Goal: Information Seeking & Learning: Find specific fact

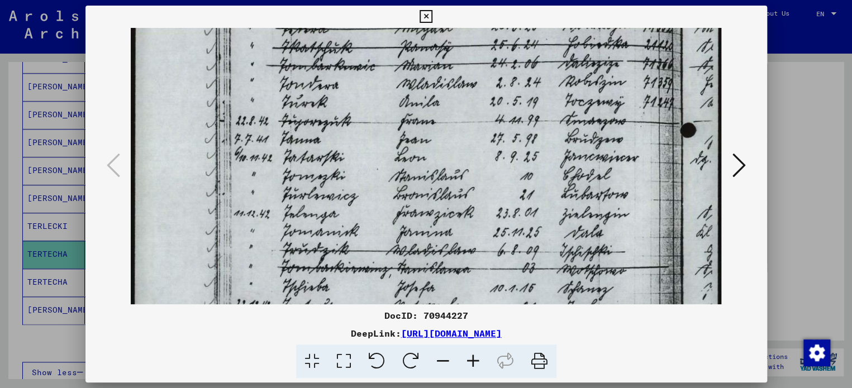
scroll to position [221, 0]
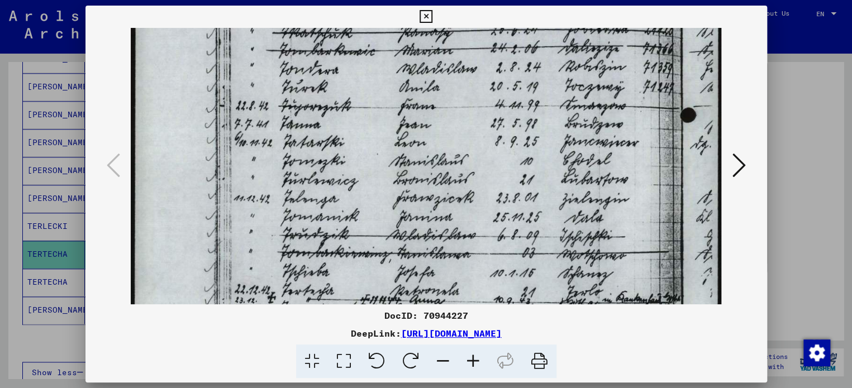
drag, startPoint x: 516, startPoint y: 221, endPoint x: 522, endPoint y: 99, distance: 121.4
click at [522, 100] on img at bounding box center [426, 226] width 591 height 836
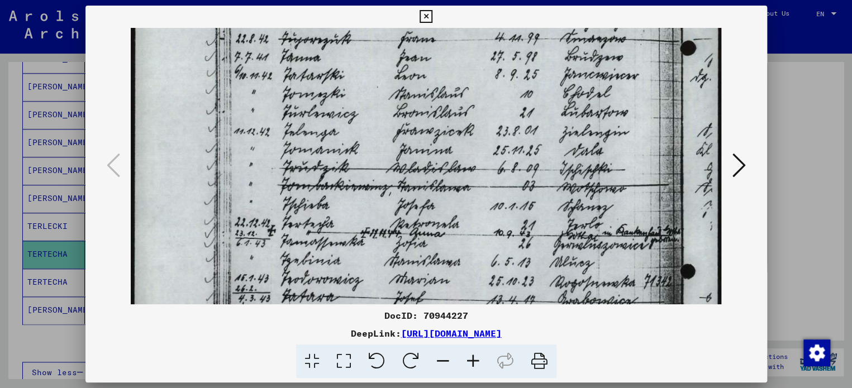
scroll to position [294, 0]
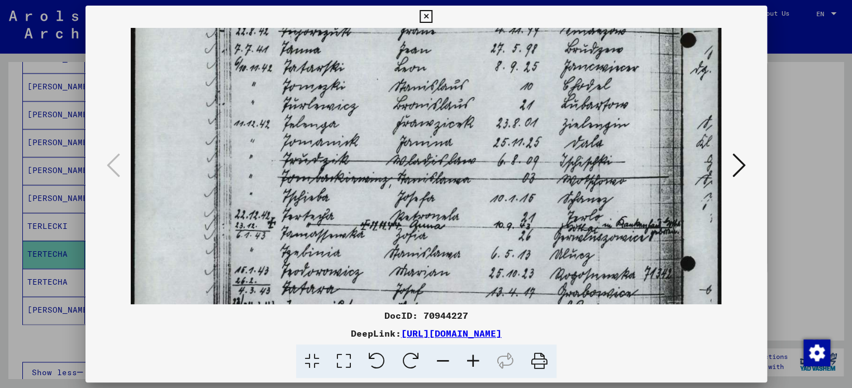
drag, startPoint x: 511, startPoint y: 240, endPoint x: 515, endPoint y: 167, distance: 73.8
click at [515, 167] on img at bounding box center [426, 152] width 591 height 836
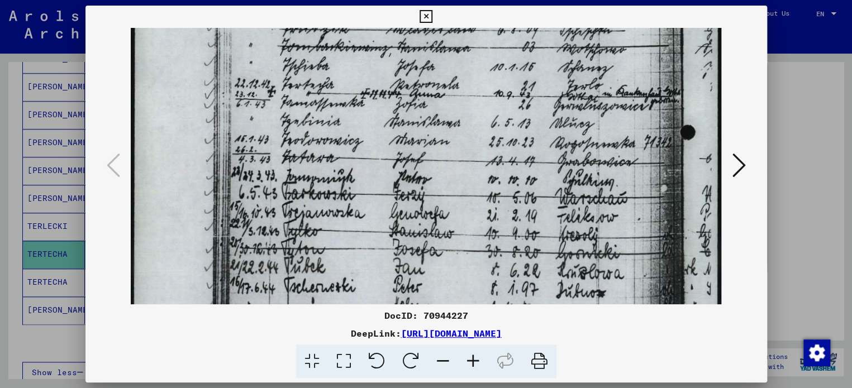
scroll to position [439, 0]
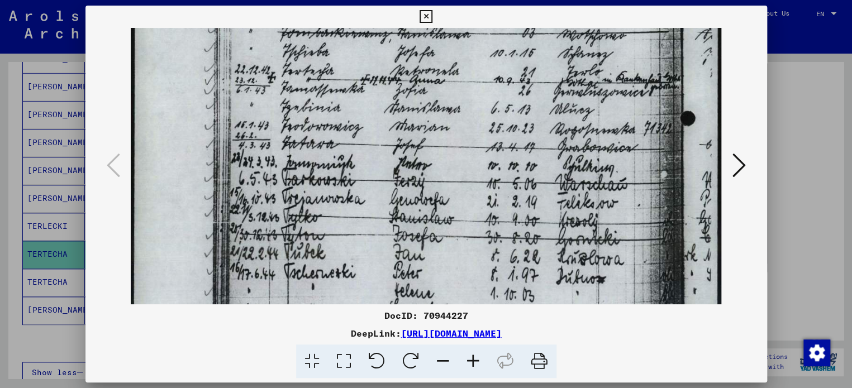
drag, startPoint x: 504, startPoint y: 240, endPoint x: 512, endPoint y: 98, distance: 142.7
click at [512, 98] on img at bounding box center [426, 7] width 591 height 836
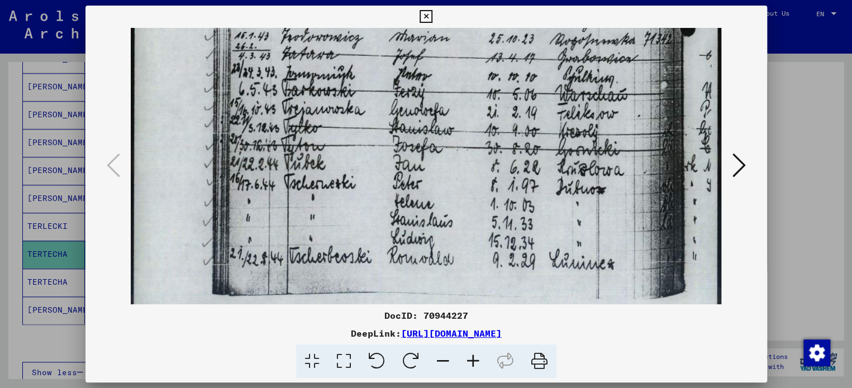
scroll to position [533, 0]
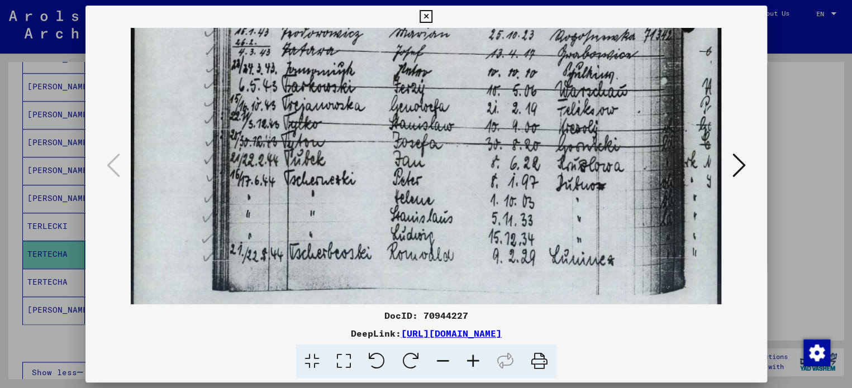
drag, startPoint x: 506, startPoint y: 220, endPoint x: 506, endPoint y: 129, distance: 91.1
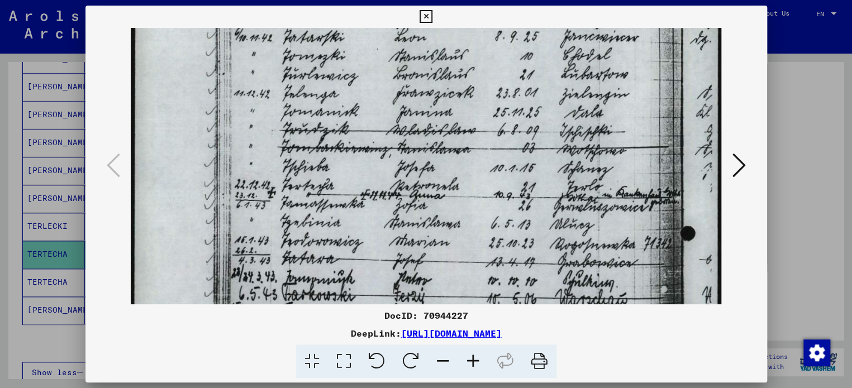
drag, startPoint x: 630, startPoint y: 94, endPoint x: 619, endPoint y: 312, distance: 218.3
click at [619, 312] on div "DocID: 70944227 DeepLink: [URL][DOMAIN_NAME]" at bounding box center [427, 192] width 682 height 373
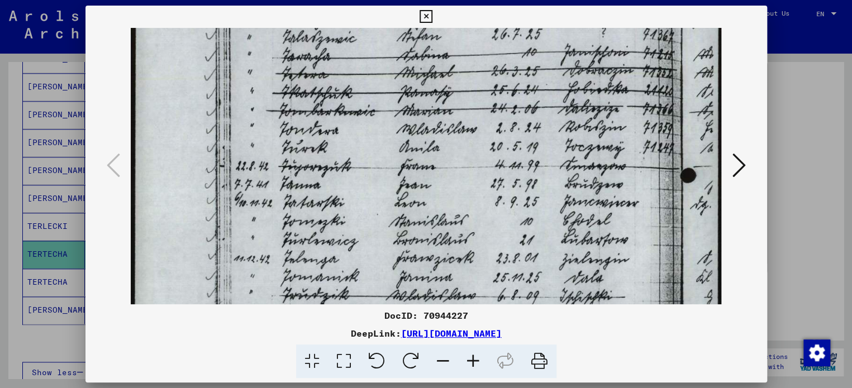
drag, startPoint x: 604, startPoint y: 239, endPoint x: 602, endPoint y: 291, distance: 52.6
click at [602, 291] on img at bounding box center [426, 287] width 591 height 836
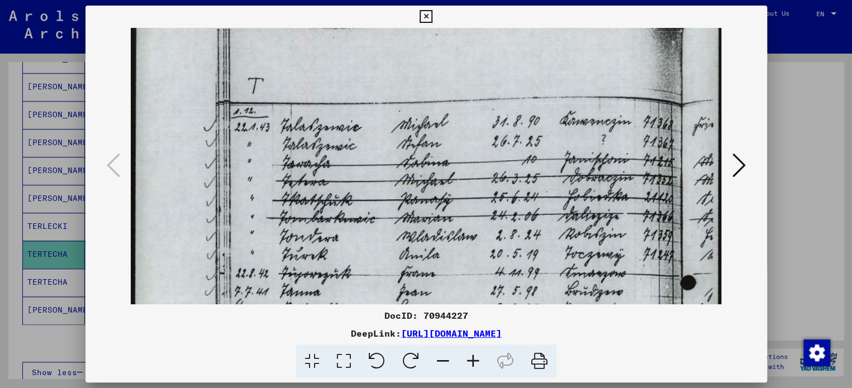
scroll to position [0, 0]
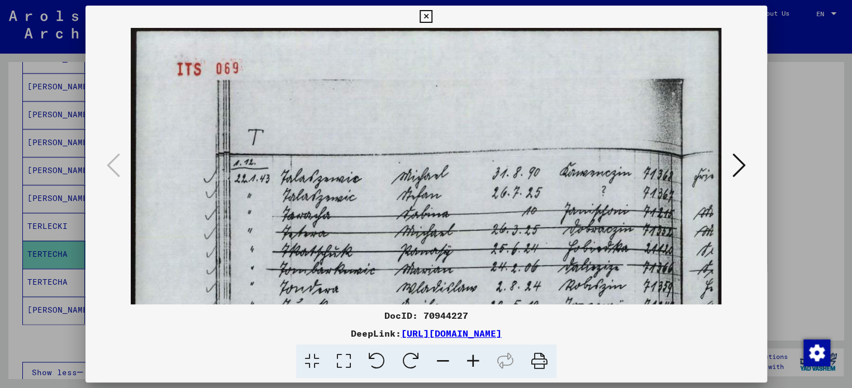
drag, startPoint x: 611, startPoint y: 226, endPoint x: 610, endPoint y: 314, distance: 88.3
click at [610, 314] on div "DocID: 70944227 DeepLink: [URL][DOMAIN_NAME]" at bounding box center [427, 192] width 682 height 373
click at [425, 13] on icon at bounding box center [426, 16] width 13 height 13
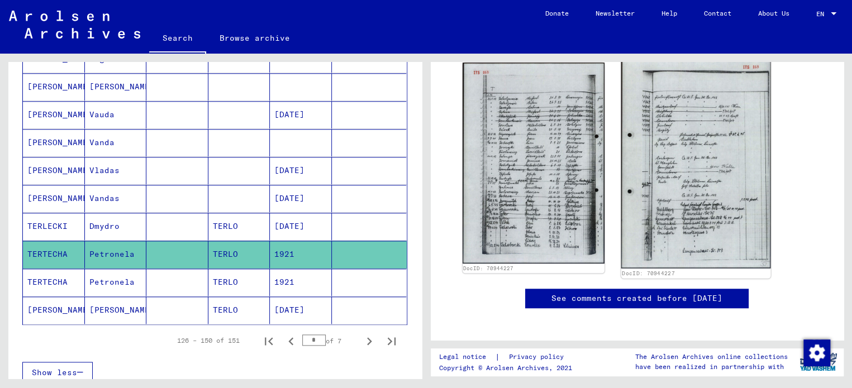
click at [706, 149] on img at bounding box center [695, 163] width 149 height 211
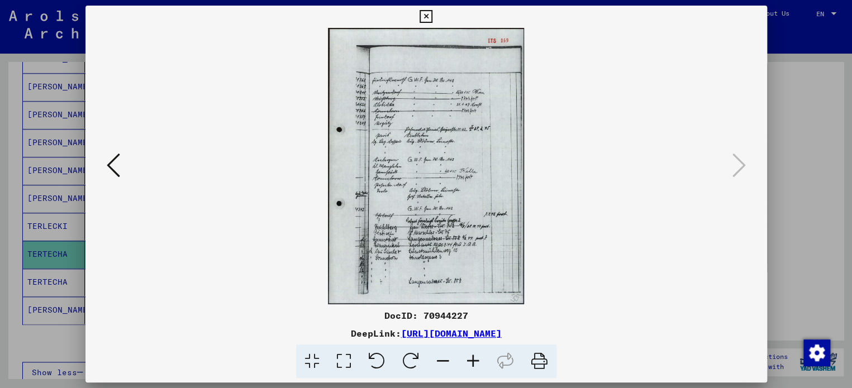
click at [471, 357] on icon at bounding box center [473, 362] width 30 height 34
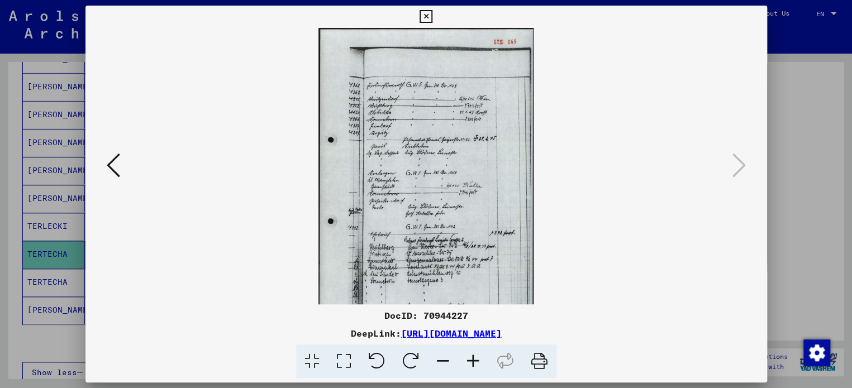
click at [471, 357] on icon at bounding box center [473, 362] width 30 height 34
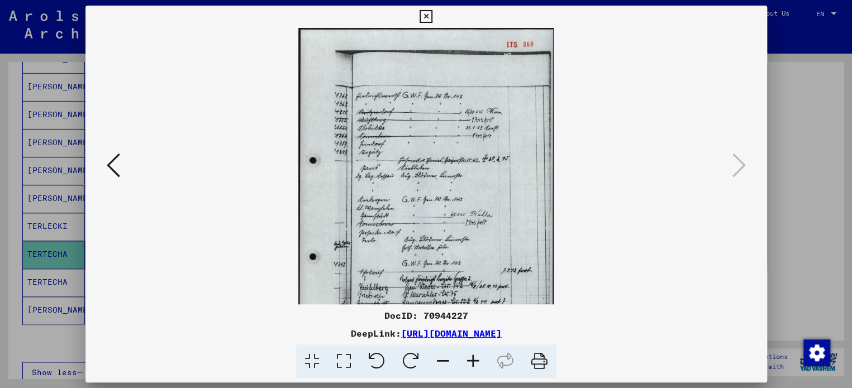
click at [471, 357] on icon at bounding box center [473, 362] width 30 height 34
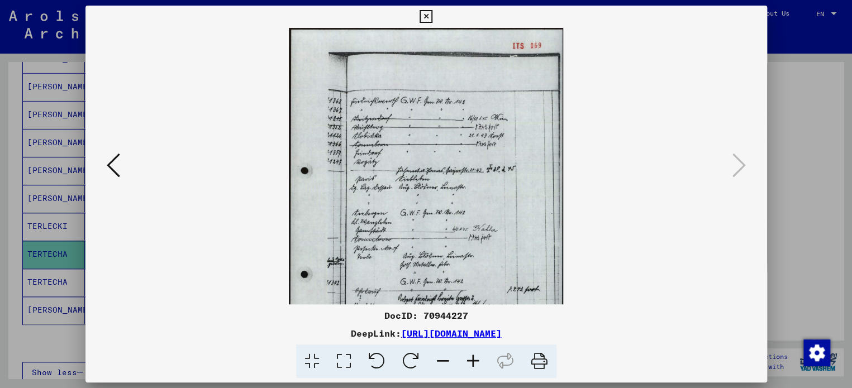
click at [471, 357] on icon at bounding box center [473, 362] width 30 height 34
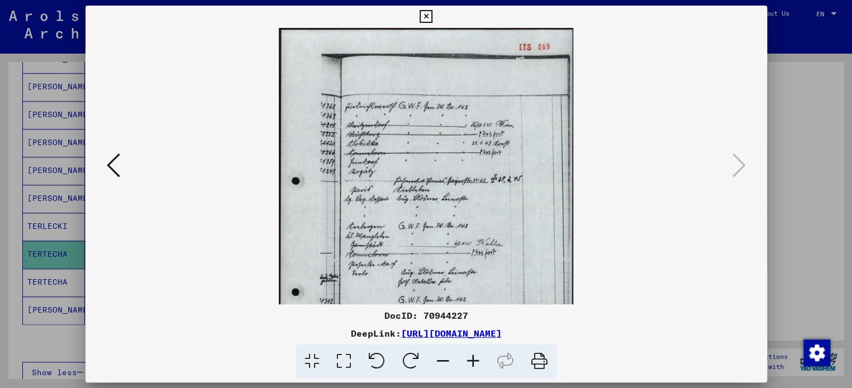
click at [471, 357] on icon at bounding box center [473, 362] width 30 height 34
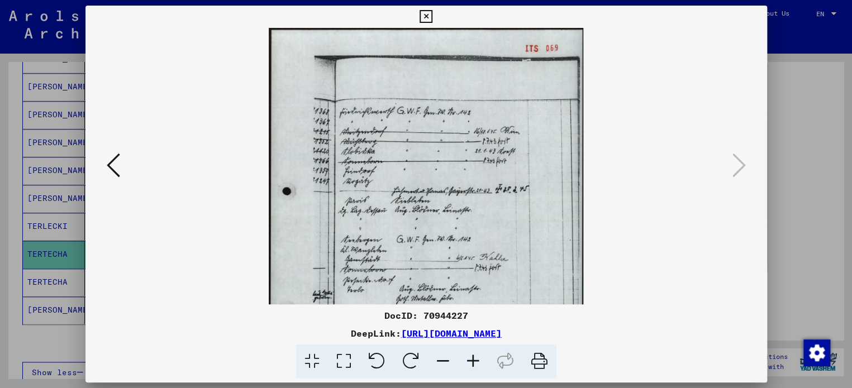
click at [471, 357] on icon at bounding box center [473, 362] width 30 height 34
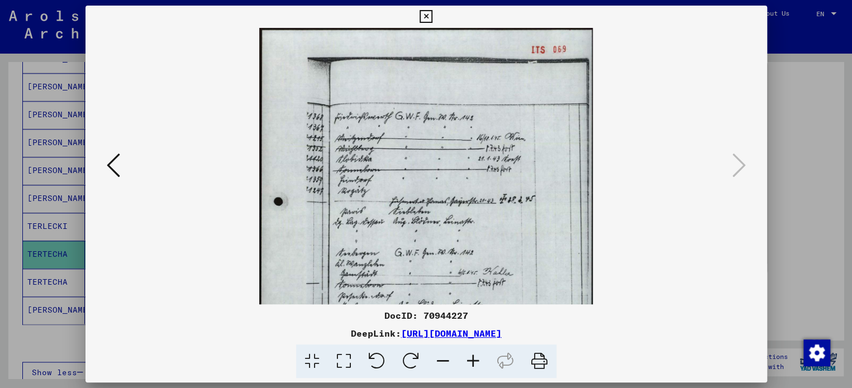
click at [471, 357] on icon at bounding box center [473, 362] width 30 height 34
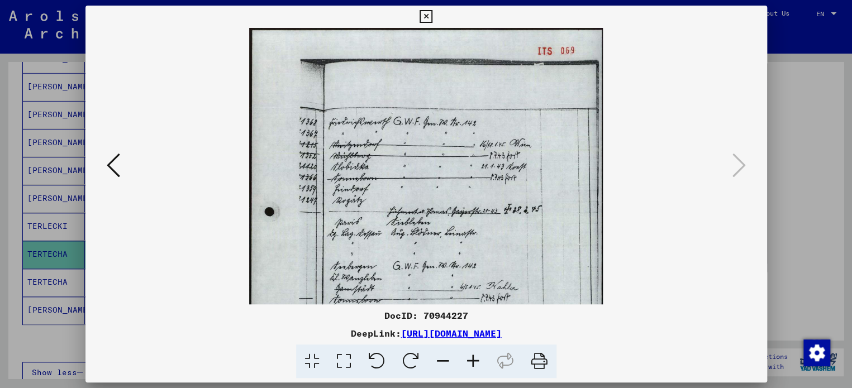
click at [471, 357] on icon at bounding box center [473, 362] width 30 height 34
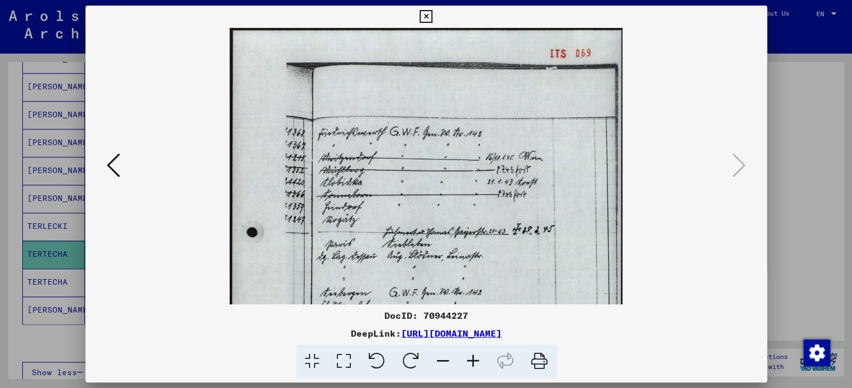
click at [471, 357] on icon at bounding box center [473, 362] width 30 height 34
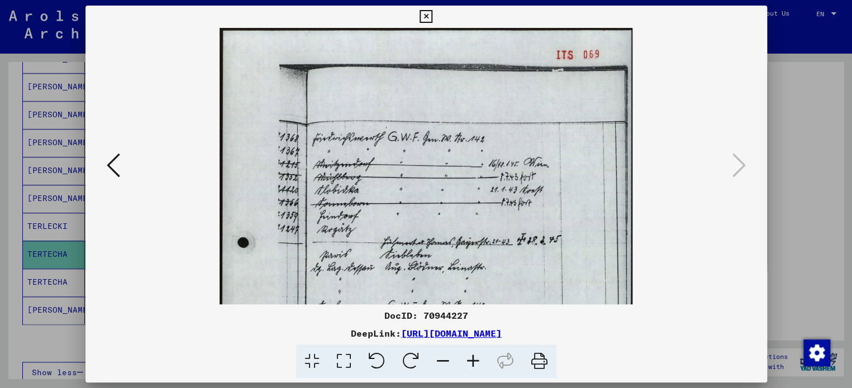
click at [471, 357] on icon at bounding box center [473, 362] width 30 height 34
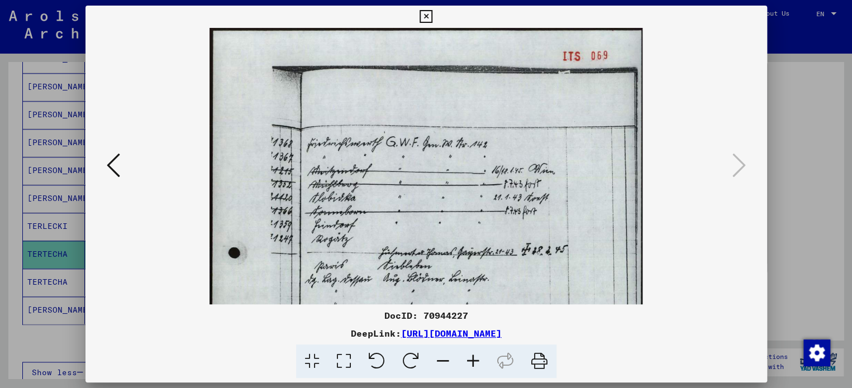
click at [471, 357] on icon at bounding box center [473, 362] width 30 height 34
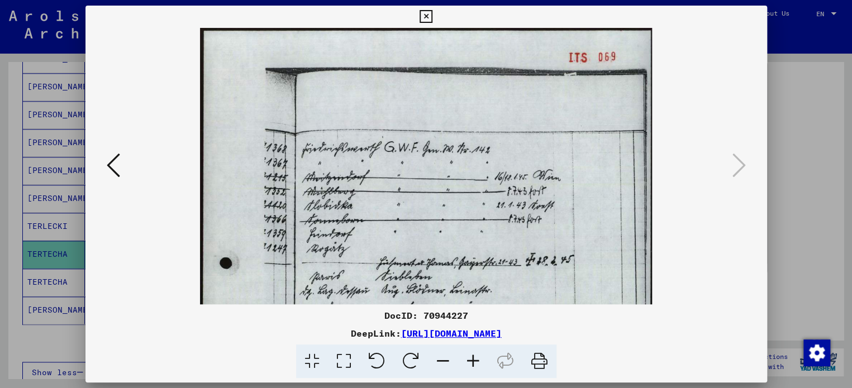
click at [471, 357] on icon at bounding box center [473, 362] width 30 height 34
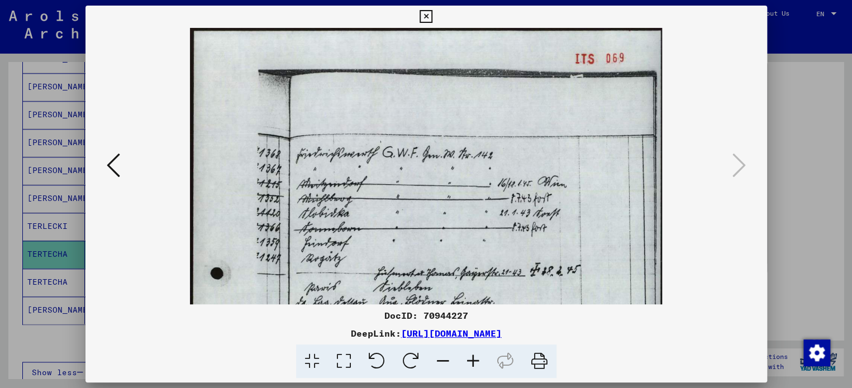
scroll to position [99, 0]
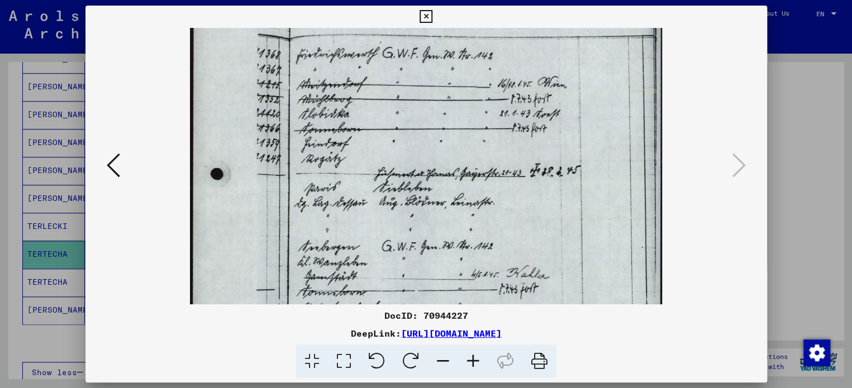
drag, startPoint x: 472, startPoint y: 263, endPoint x: 474, endPoint y: 162, distance: 100.6
click at [474, 162] on img at bounding box center [426, 262] width 472 height 668
click at [472, 365] on icon at bounding box center [473, 362] width 30 height 34
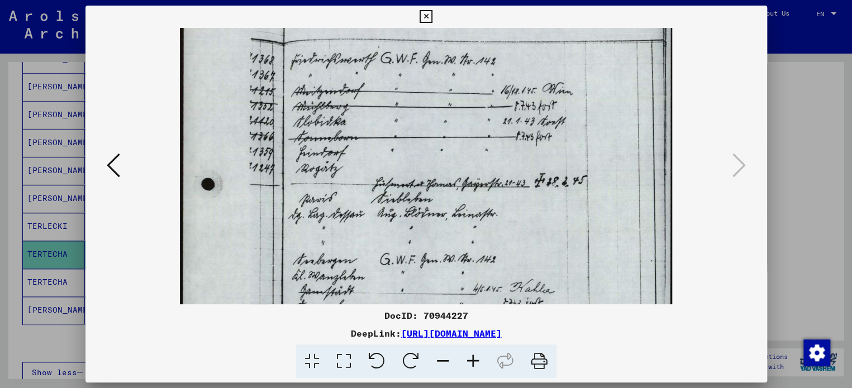
click at [472, 365] on icon at bounding box center [473, 362] width 30 height 34
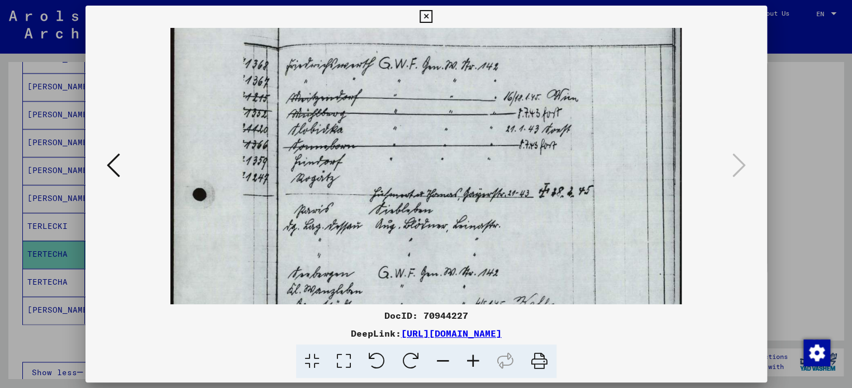
click at [472, 365] on icon at bounding box center [473, 362] width 30 height 34
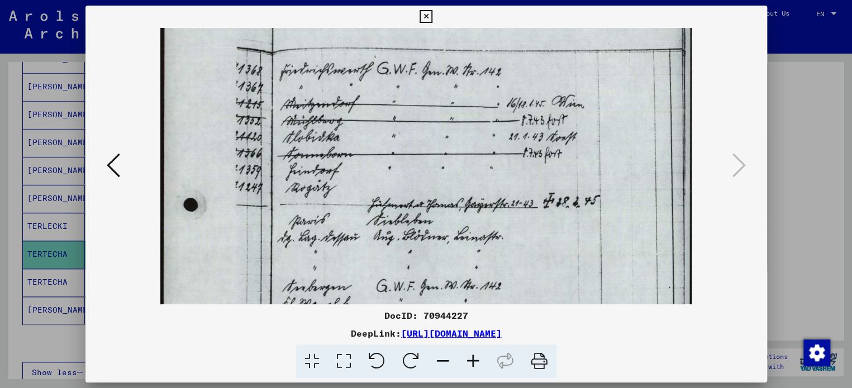
click at [472, 365] on icon at bounding box center [473, 362] width 30 height 34
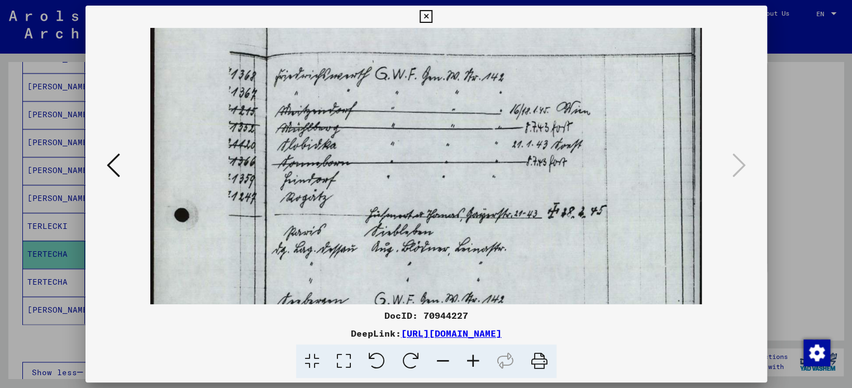
click at [472, 365] on icon at bounding box center [473, 362] width 30 height 34
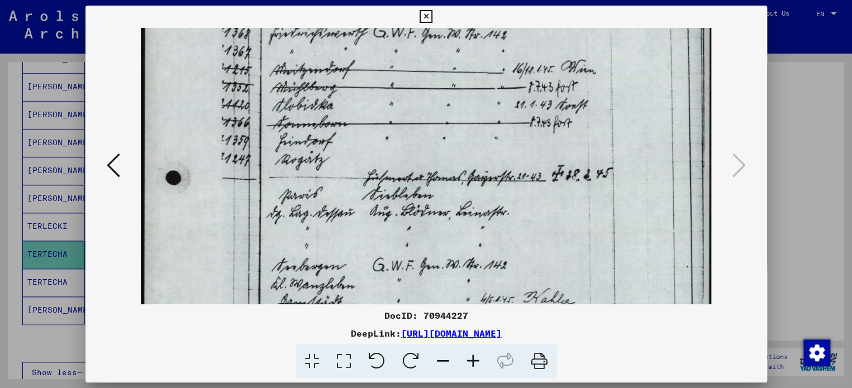
drag, startPoint x: 433, startPoint y: 268, endPoint x: 436, endPoint y: 221, distance: 47.7
click at [436, 221] on img at bounding box center [426, 285] width 571 height 808
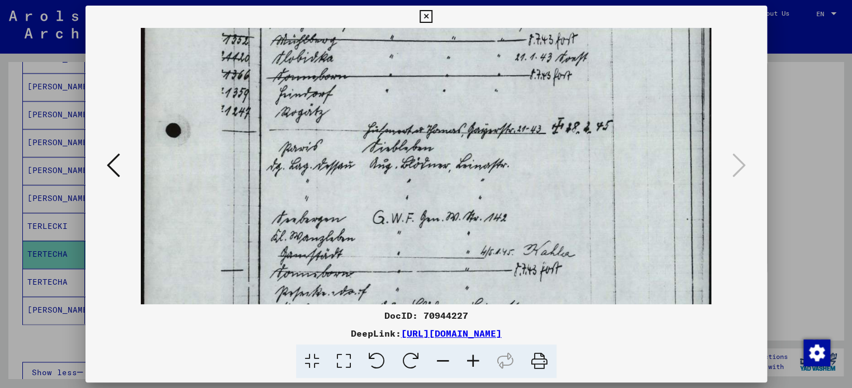
drag, startPoint x: 462, startPoint y: 225, endPoint x: 467, endPoint y: 176, distance: 49.5
click at [467, 176] on img at bounding box center [426, 237] width 571 height 808
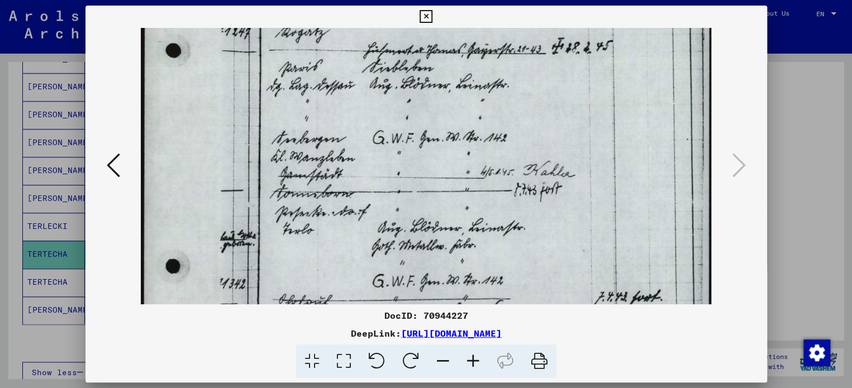
drag, startPoint x: 459, startPoint y: 173, endPoint x: 473, endPoint y: 82, distance: 92.1
click at [473, 82] on img at bounding box center [426, 158] width 571 height 808
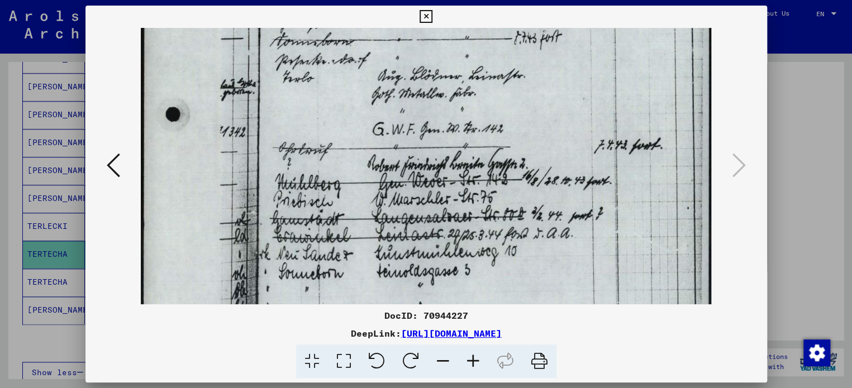
drag, startPoint x: 453, startPoint y: 208, endPoint x: 475, endPoint y: 70, distance: 139.8
click at [475, 70] on img at bounding box center [426, 6] width 571 height 808
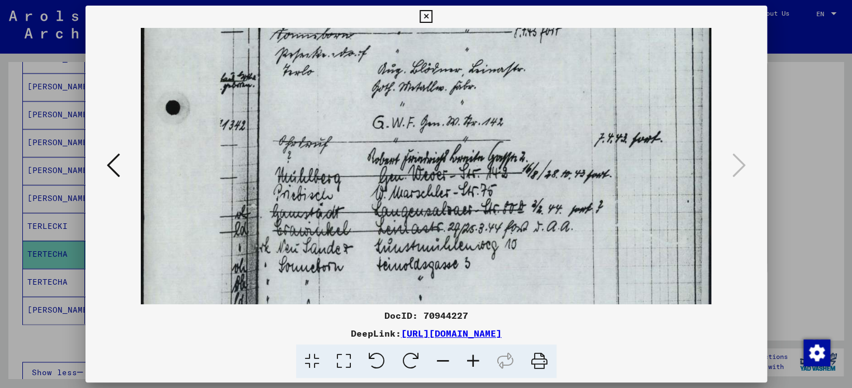
scroll to position [436, 0]
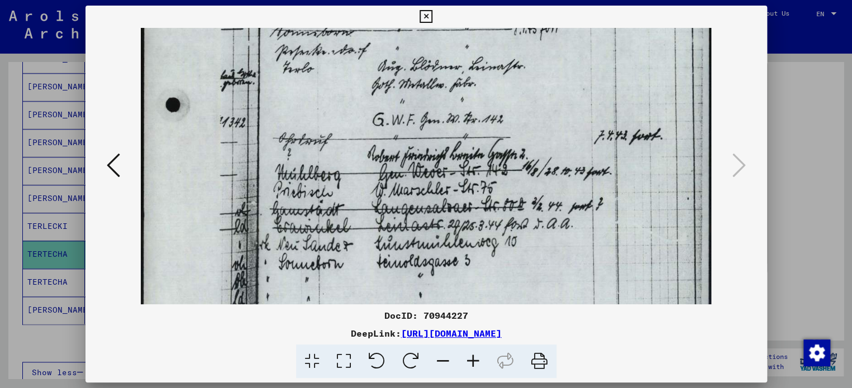
drag, startPoint x: 447, startPoint y: 268, endPoint x: 448, endPoint y: 260, distance: 8.4
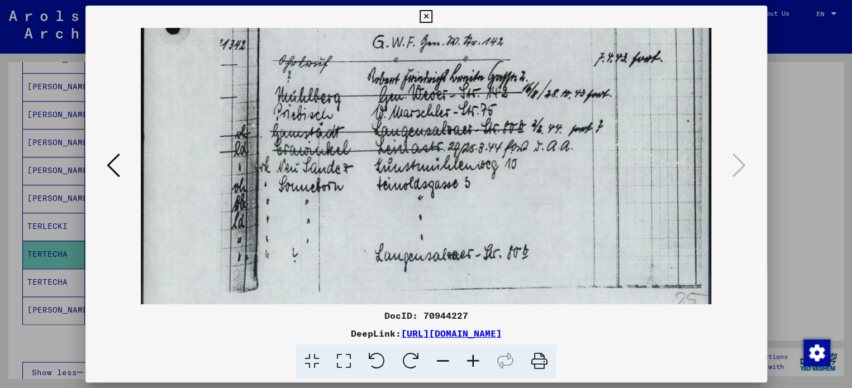
scroll to position [531, 0]
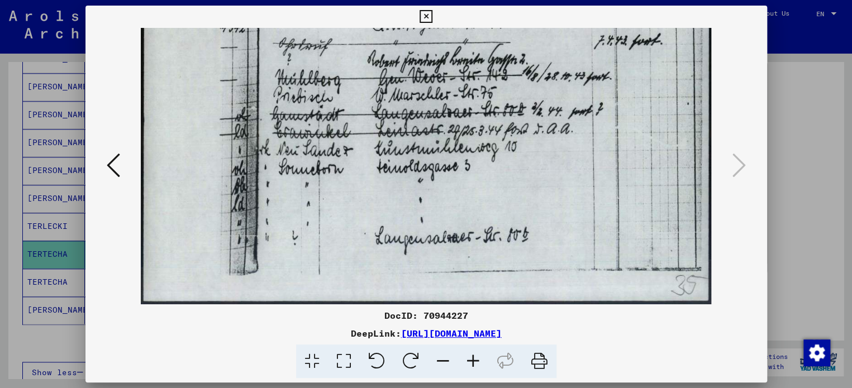
drag, startPoint x: 449, startPoint y: 281, endPoint x: 482, endPoint y: 94, distance: 189.6
click at [423, 18] on icon at bounding box center [426, 16] width 13 height 13
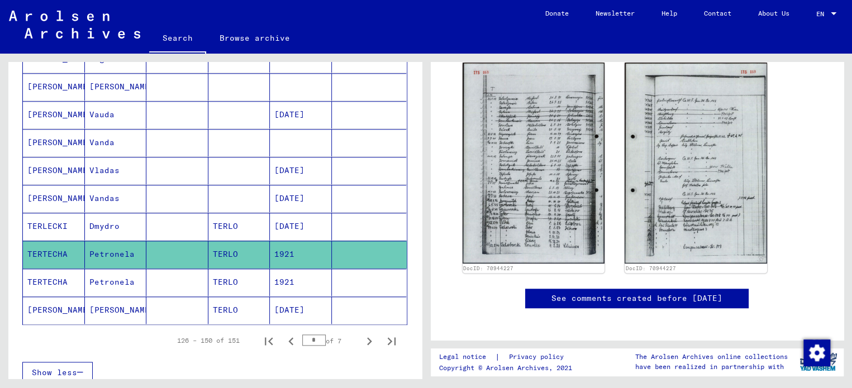
click at [64, 272] on mat-cell "TERTECHA" at bounding box center [54, 282] width 62 height 27
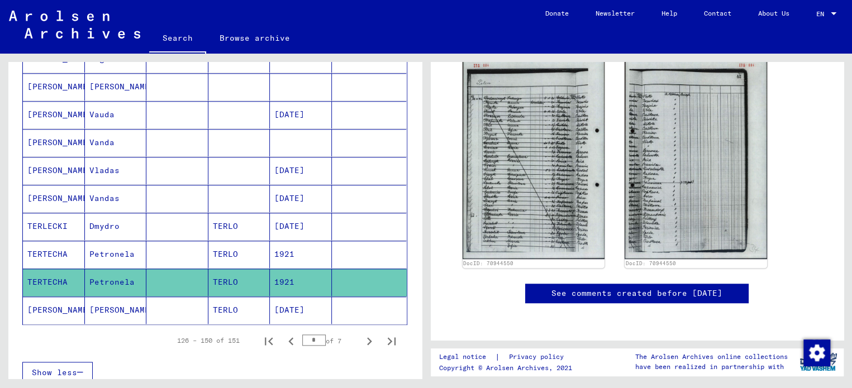
scroll to position [310, 0]
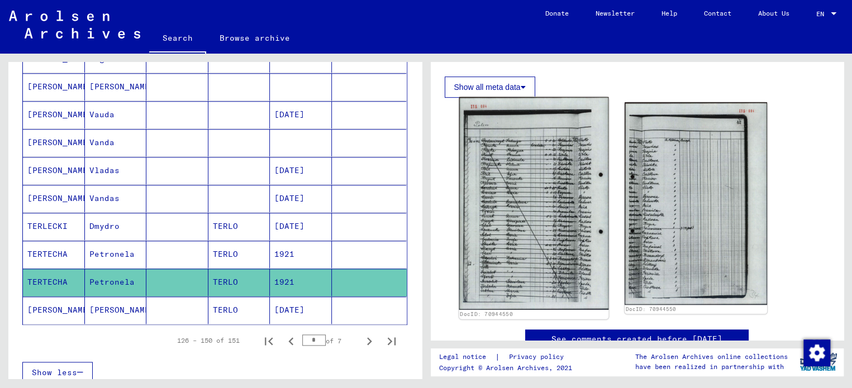
click at [551, 212] on img at bounding box center [533, 203] width 149 height 213
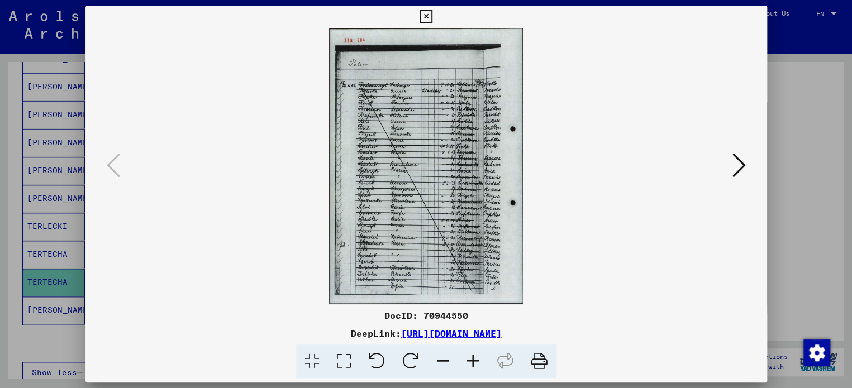
click at [430, 17] on icon at bounding box center [426, 16] width 13 height 13
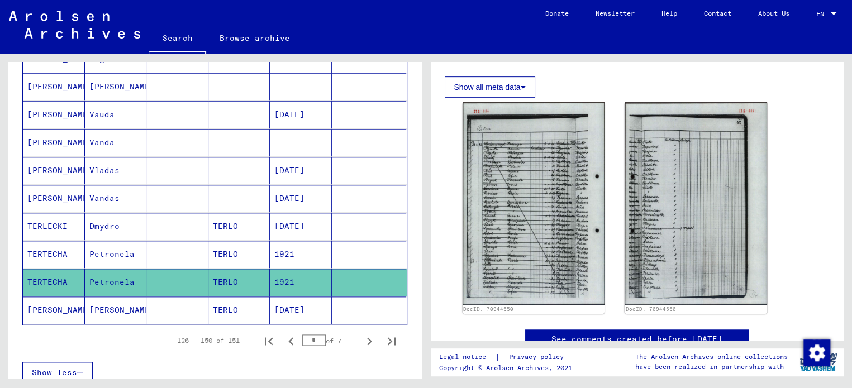
click at [208, 303] on mat-cell "TERLO" at bounding box center [239, 310] width 62 height 27
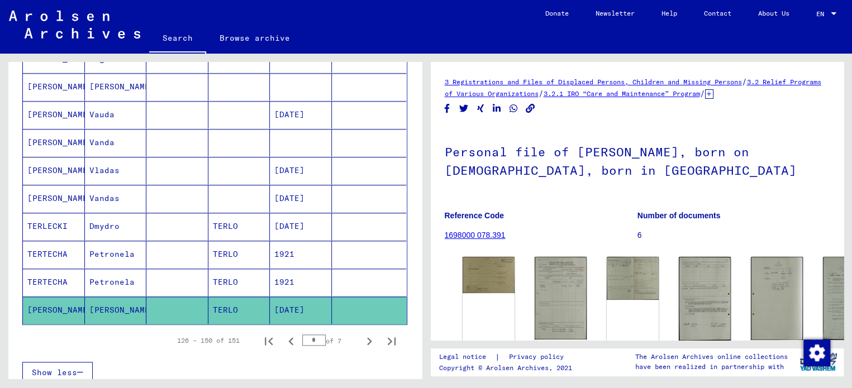
click at [110, 260] on mat-cell "Petronela" at bounding box center [116, 254] width 62 height 27
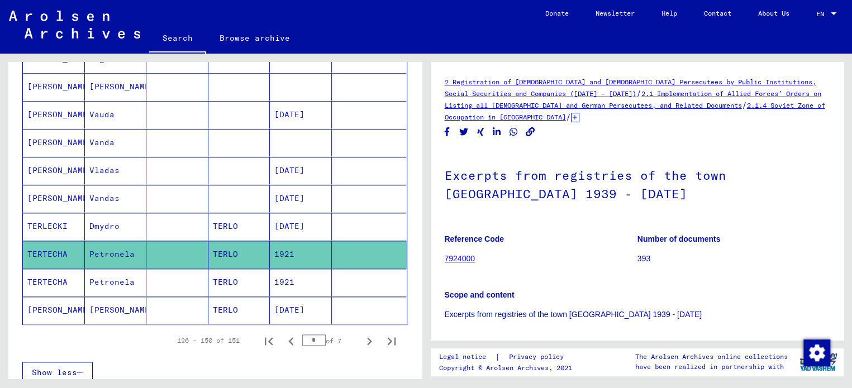
click at [116, 301] on mat-cell "[PERSON_NAME]" at bounding box center [116, 310] width 62 height 27
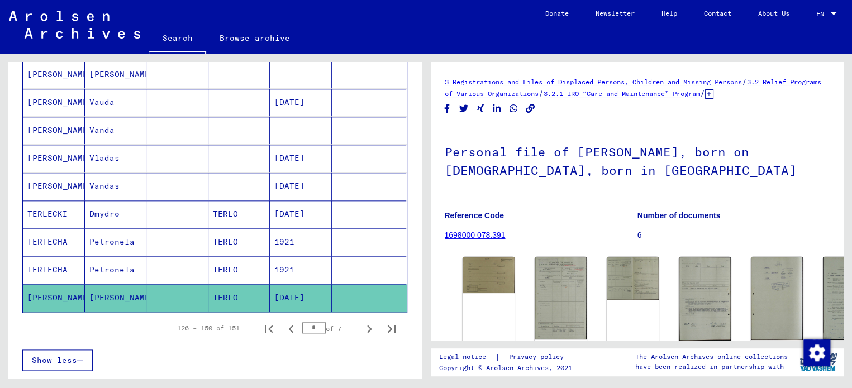
scroll to position [643, 0]
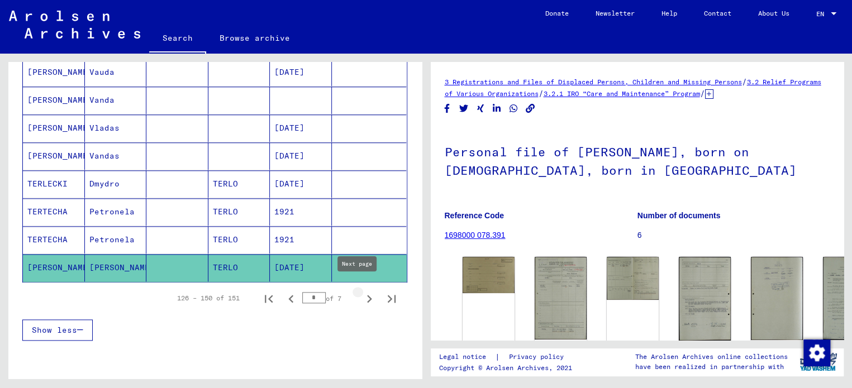
click at [362, 291] on icon "Next page" at bounding box center [370, 299] width 16 height 16
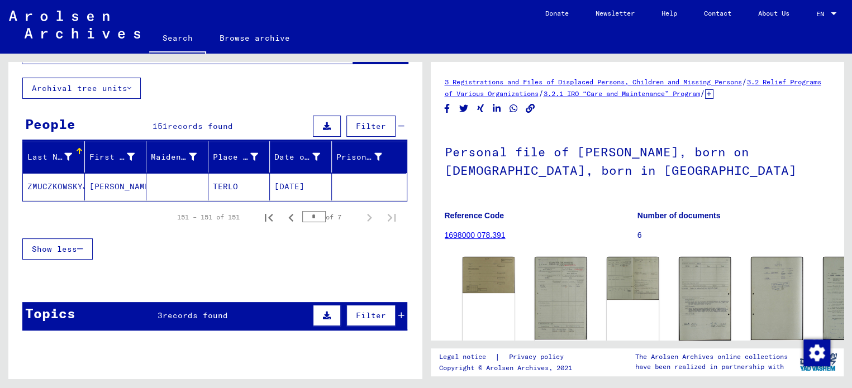
scroll to position [51, 0]
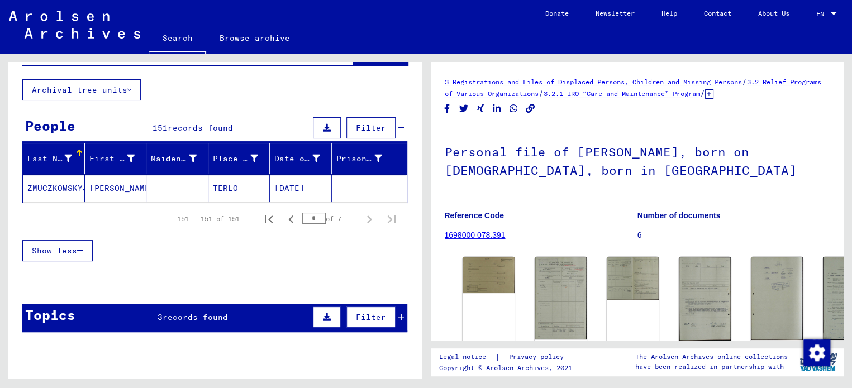
click at [70, 189] on mat-cell "ZMUCZKOWSKYJ" at bounding box center [54, 188] width 62 height 27
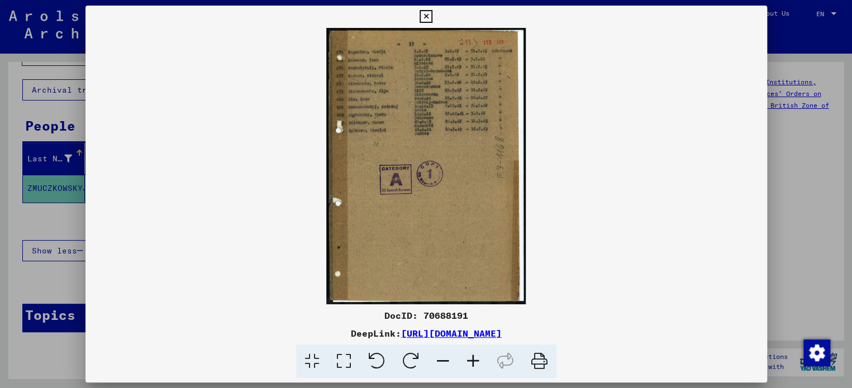
click at [471, 358] on icon at bounding box center [473, 362] width 30 height 34
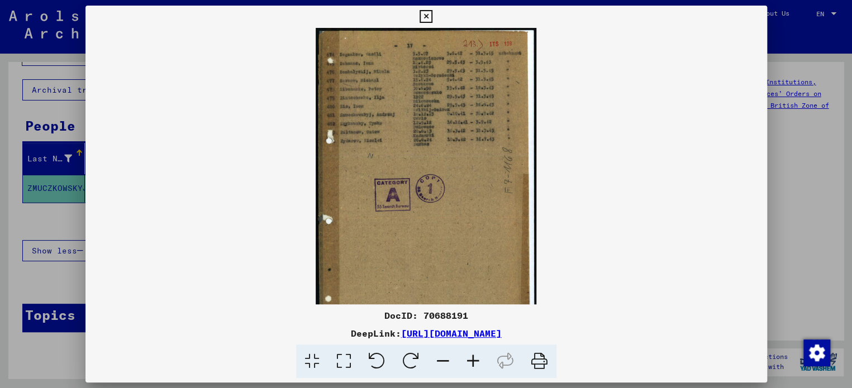
click at [471, 358] on icon at bounding box center [473, 362] width 30 height 34
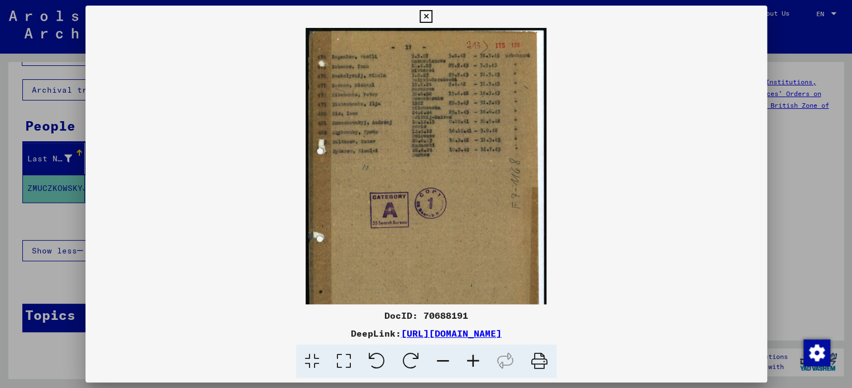
click at [471, 358] on icon at bounding box center [473, 362] width 30 height 34
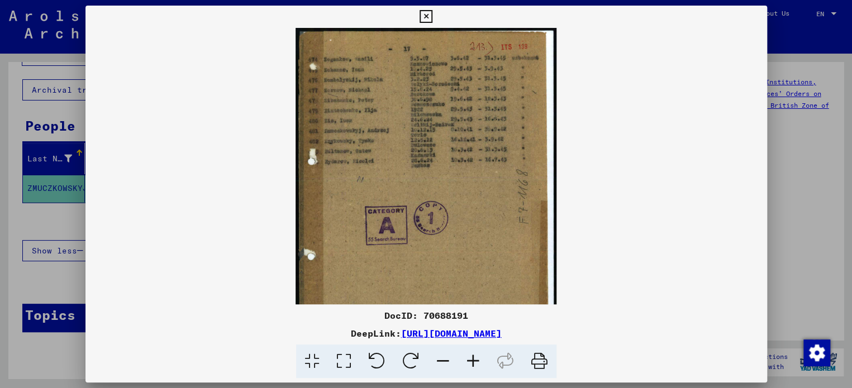
click at [471, 358] on icon at bounding box center [473, 362] width 30 height 34
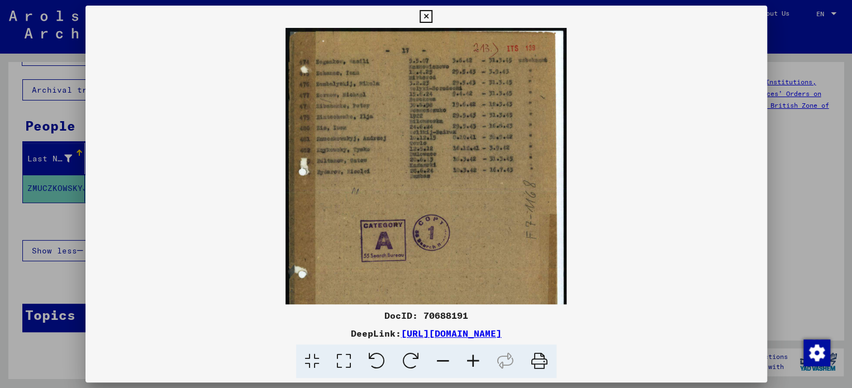
click at [471, 358] on icon at bounding box center [473, 362] width 30 height 34
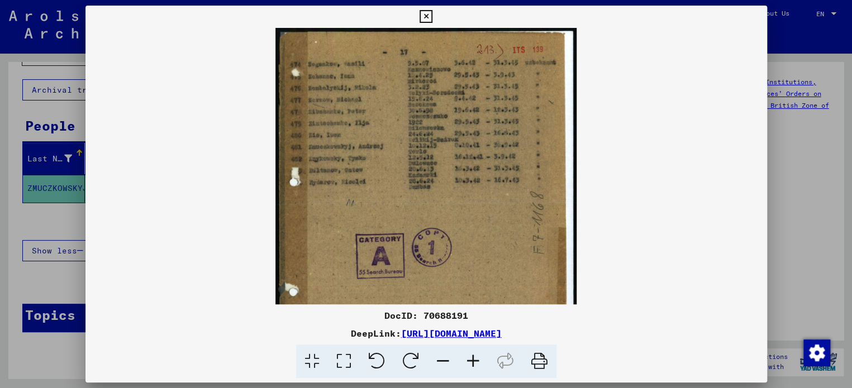
click at [471, 358] on icon at bounding box center [473, 362] width 30 height 34
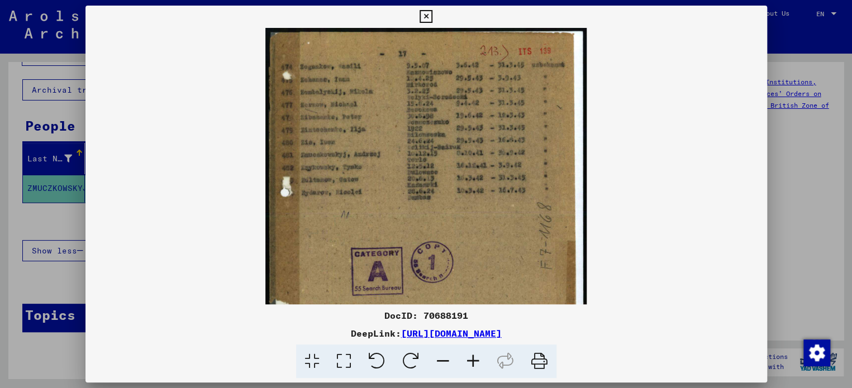
click at [471, 358] on icon at bounding box center [473, 362] width 30 height 34
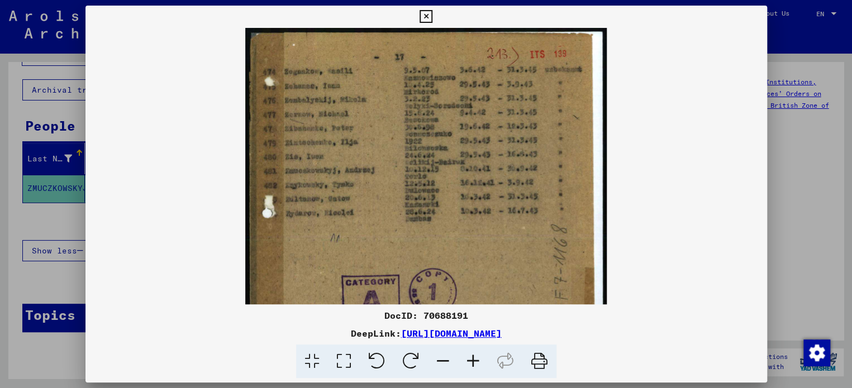
click at [471, 358] on icon at bounding box center [473, 362] width 30 height 34
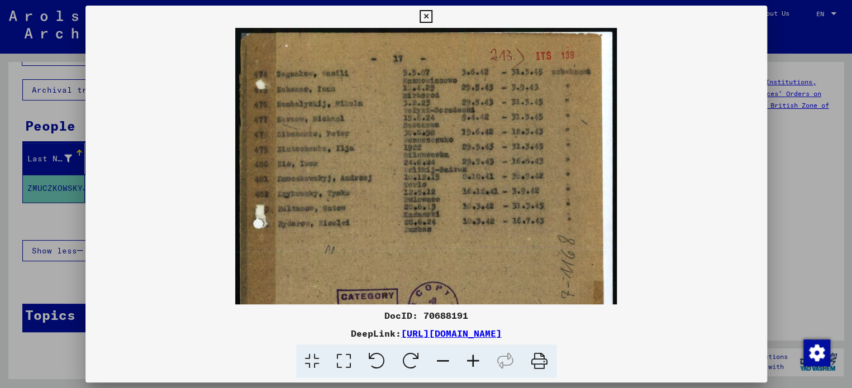
click at [471, 358] on icon at bounding box center [473, 362] width 30 height 34
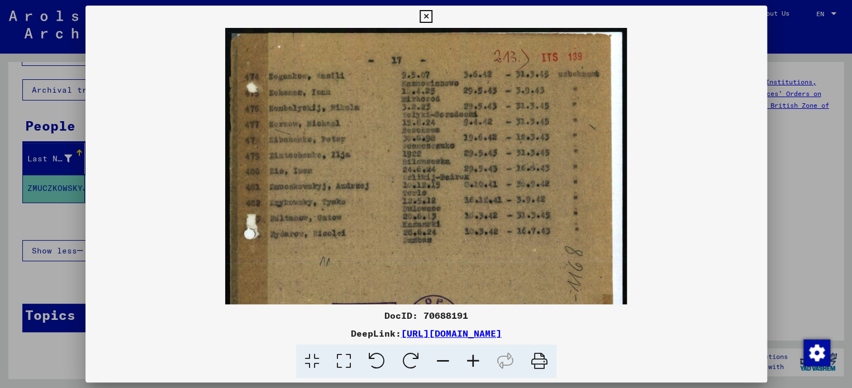
click at [471, 358] on icon at bounding box center [473, 362] width 30 height 34
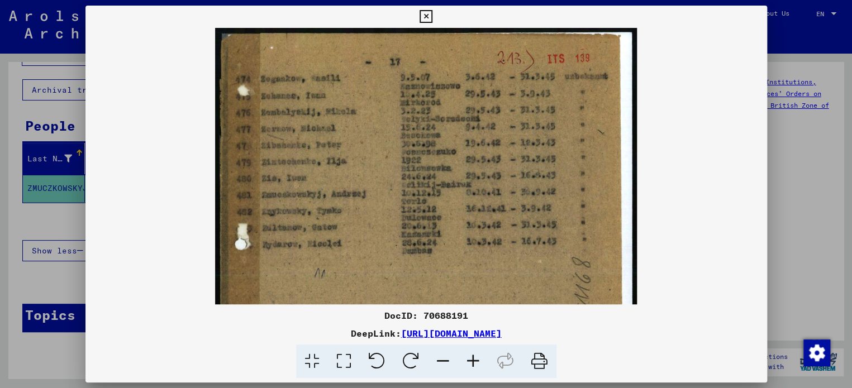
click at [471, 358] on icon at bounding box center [473, 362] width 30 height 34
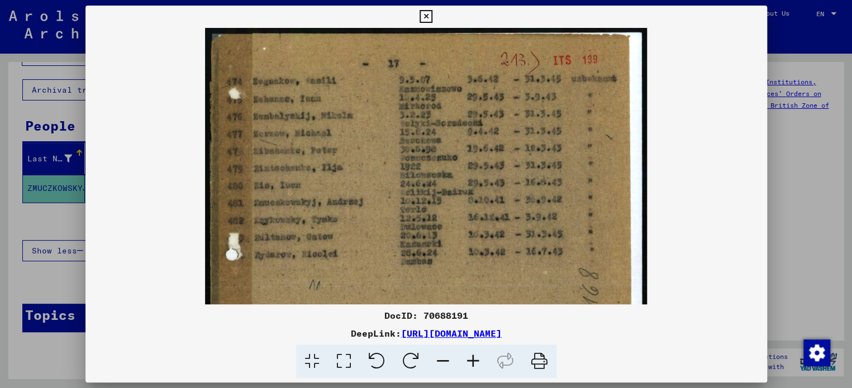
click at [471, 358] on icon at bounding box center [473, 362] width 30 height 34
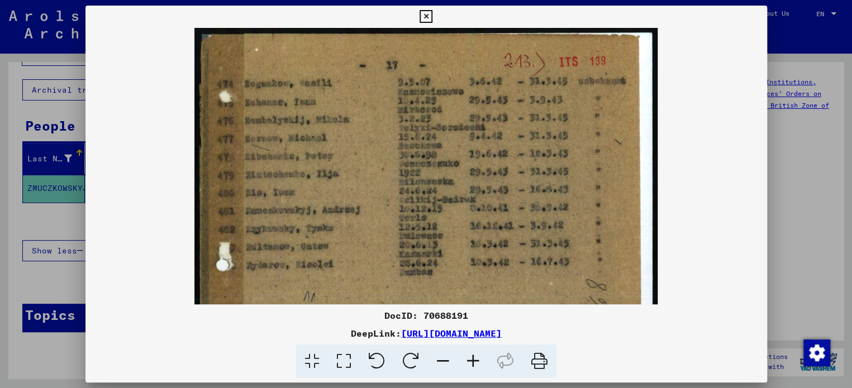
click at [471, 358] on icon at bounding box center [473, 362] width 30 height 34
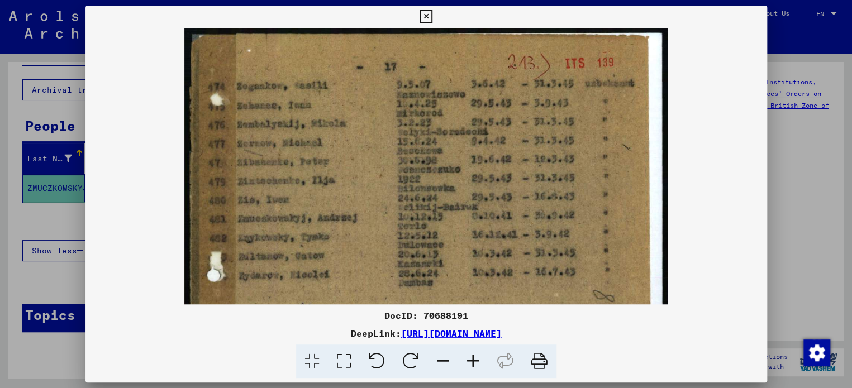
click at [471, 358] on icon at bounding box center [473, 362] width 30 height 34
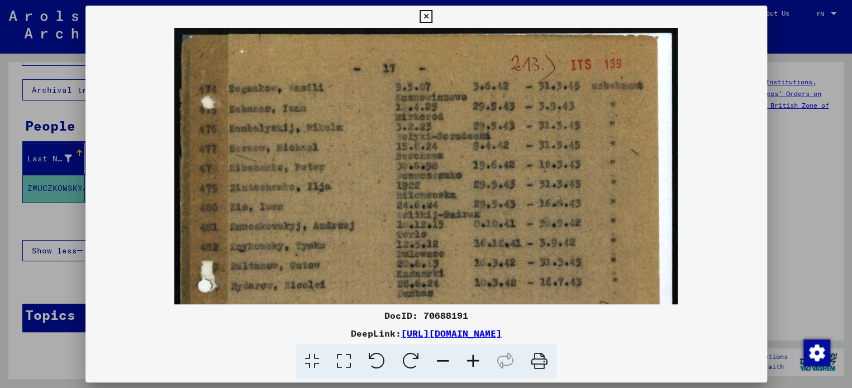
click at [471, 358] on icon at bounding box center [473, 362] width 30 height 34
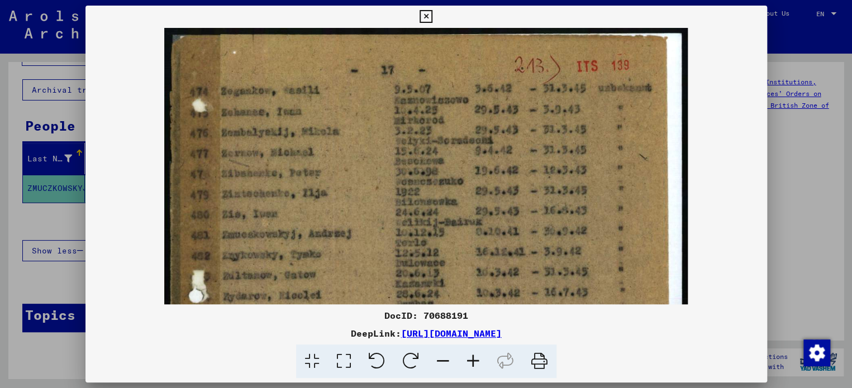
click at [471, 358] on icon at bounding box center [473, 362] width 30 height 34
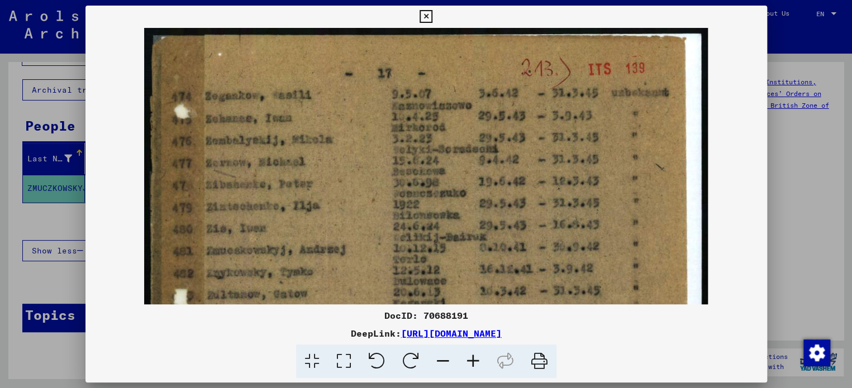
click at [471, 358] on icon at bounding box center [473, 362] width 30 height 34
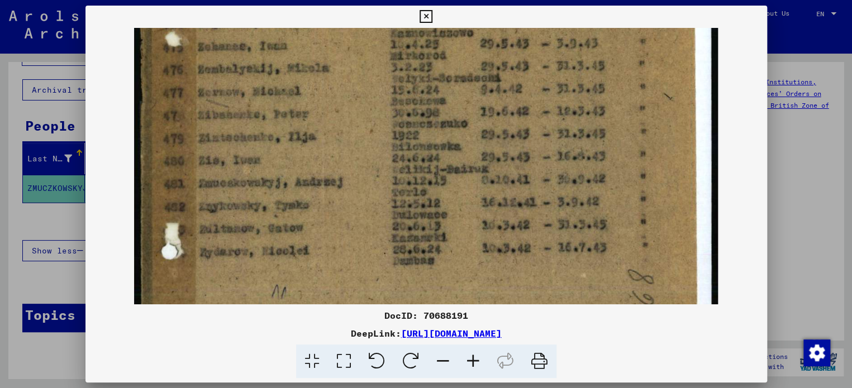
scroll to position [77, 0]
drag, startPoint x: 379, startPoint y: 283, endPoint x: 378, endPoint y: 208, distance: 75.5
click at [378, 208] on img at bounding box center [426, 355] width 584 height 808
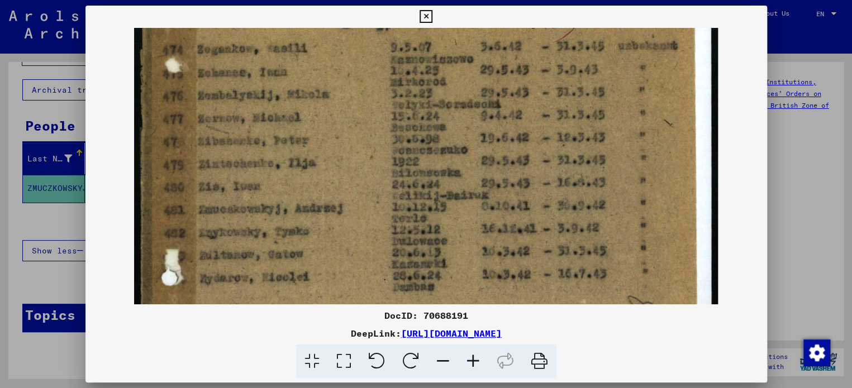
drag, startPoint x: 367, startPoint y: 215, endPoint x: 367, endPoint y: 245, distance: 30.7
click at [367, 245] on img at bounding box center [426, 383] width 584 height 808
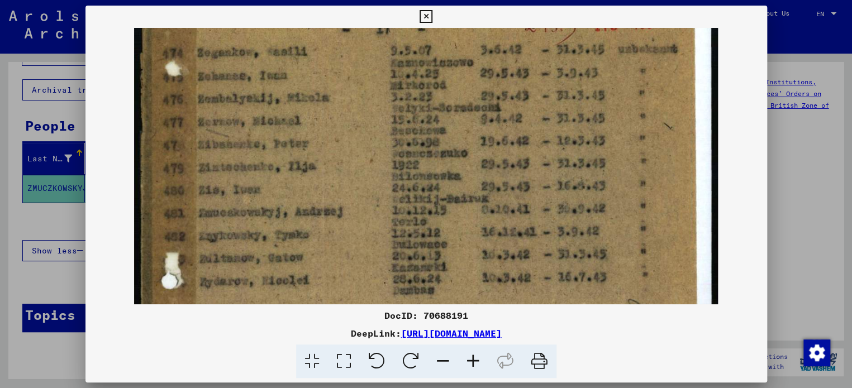
click at [428, 250] on img at bounding box center [426, 386] width 584 height 808
click at [423, 19] on icon at bounding box center [426, 16] width 13 height 13
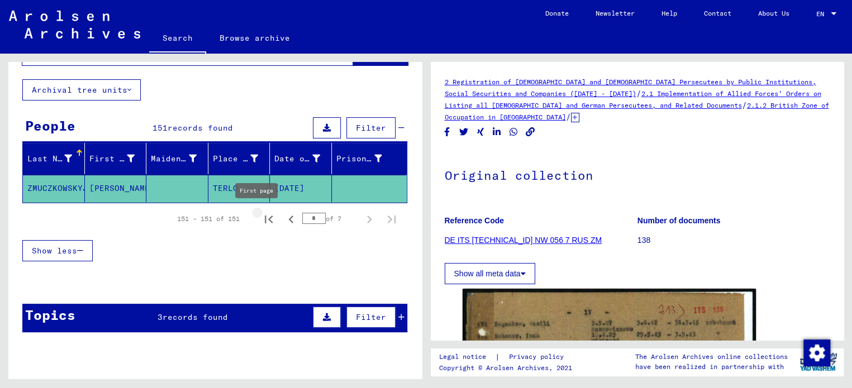
click at [265, 219] on icon "First page" at bounding box center [269, 220] width 8 height 8
type input "*"
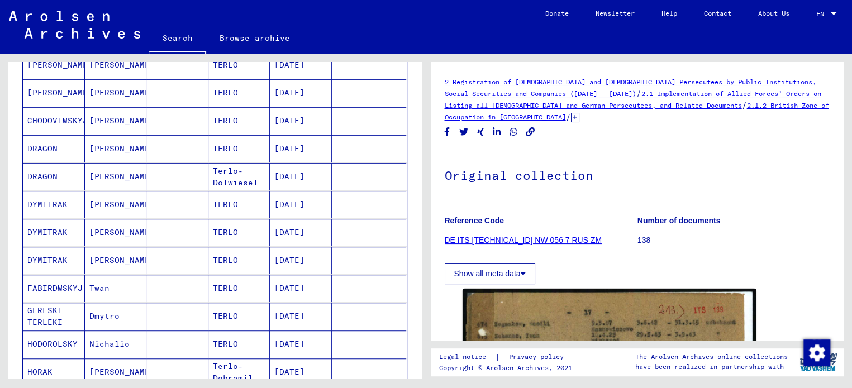
scroll to position [271, 0]
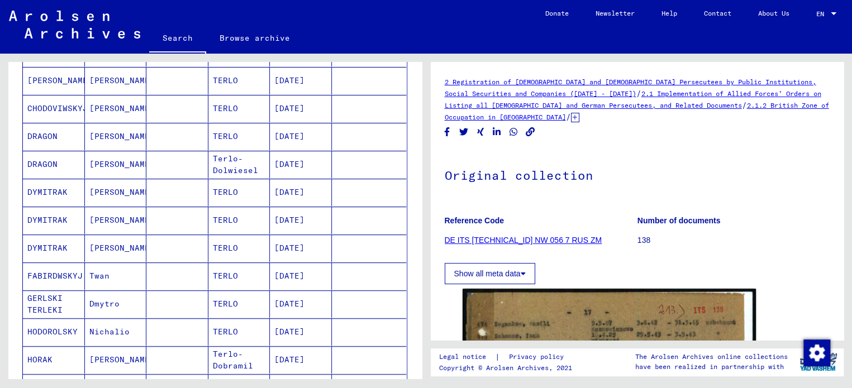
click at [42, 185] on mat-cell "DYMITRAK" at bounding box center [54, 192] width 62 height 27
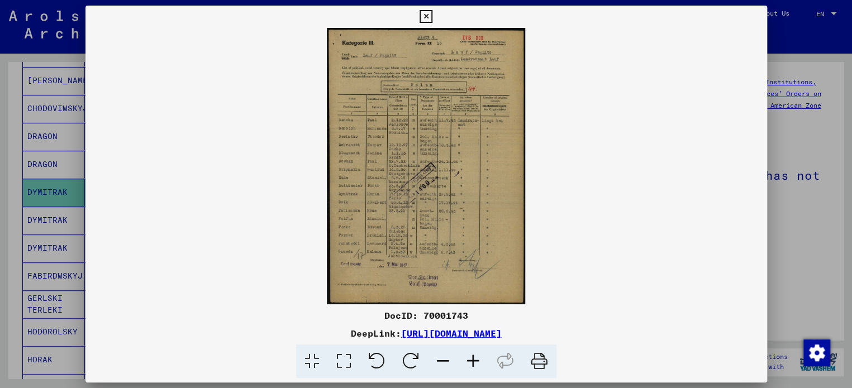
click at [473, 358] on icon at bounding box center [473, 362] width 30 height 34
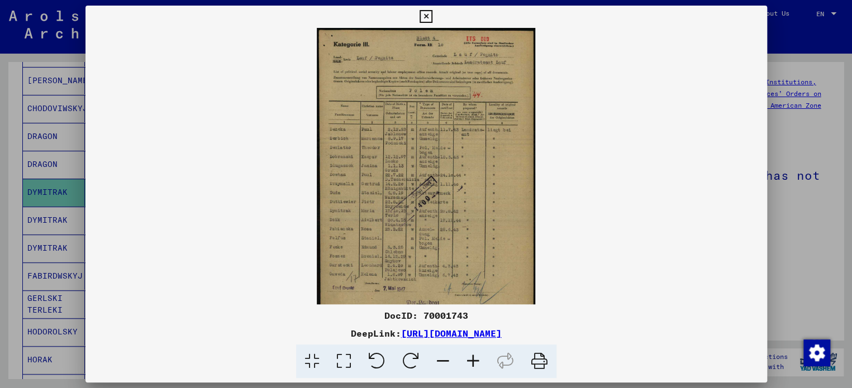
click at [473, 358] on icon at bounding box center [473, 362] width 30 height 34
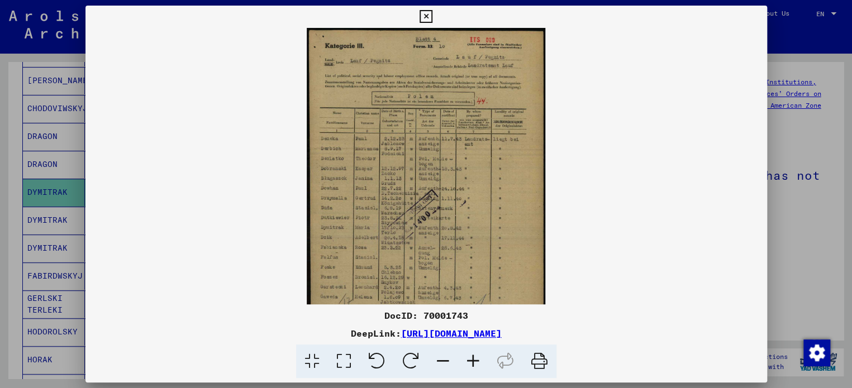
click at [473, 358] on icon at bounding box center [473, 362] width 30 height 34
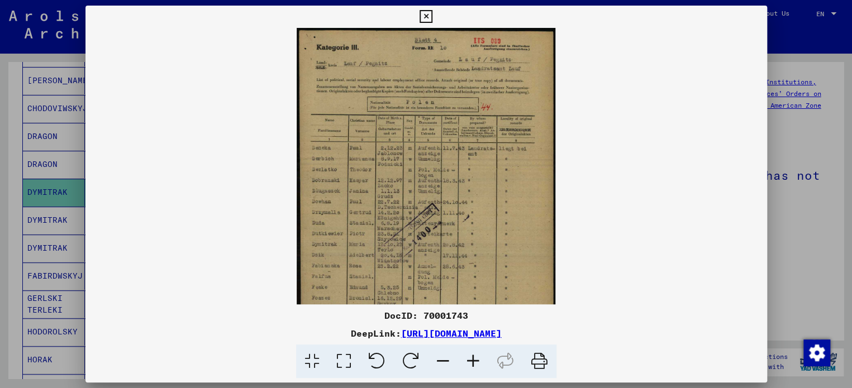
click at [473, 358] on icon at bounding box center [473, 362] width 30 height 34
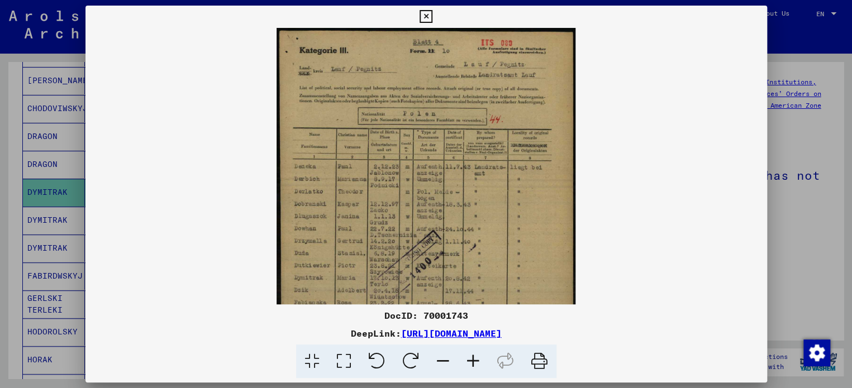
click at [473, 358] on icon at bounding box center [473, 362] width 30 height 34
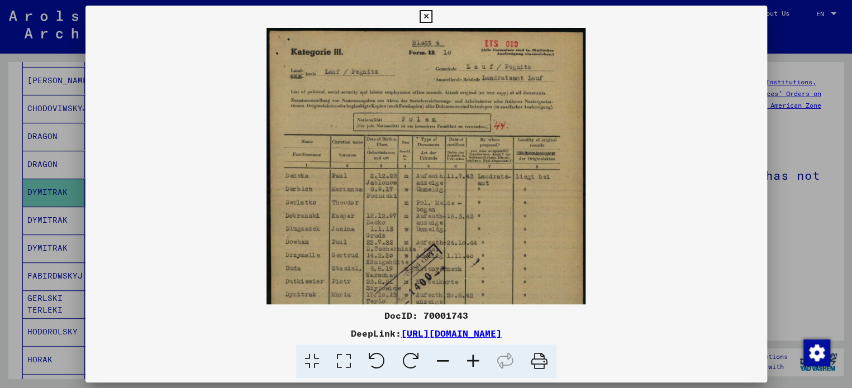
click at [473, 358] on icon at bounding box center [473, 362] width 30 height 34
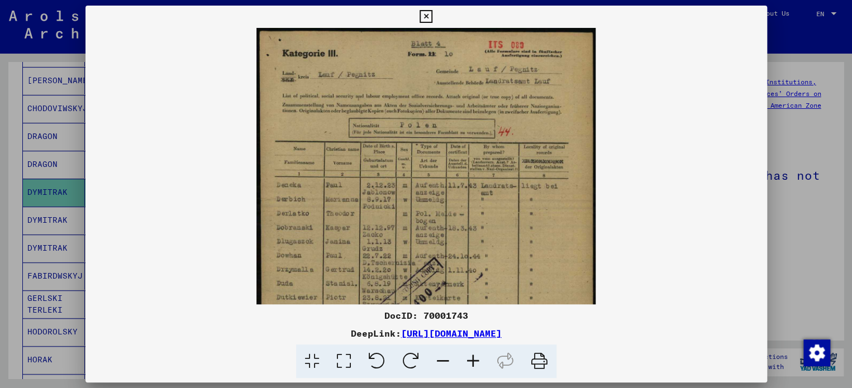
click at [473, 358] on icon at bounding box center [473, 362] width 30 height 34
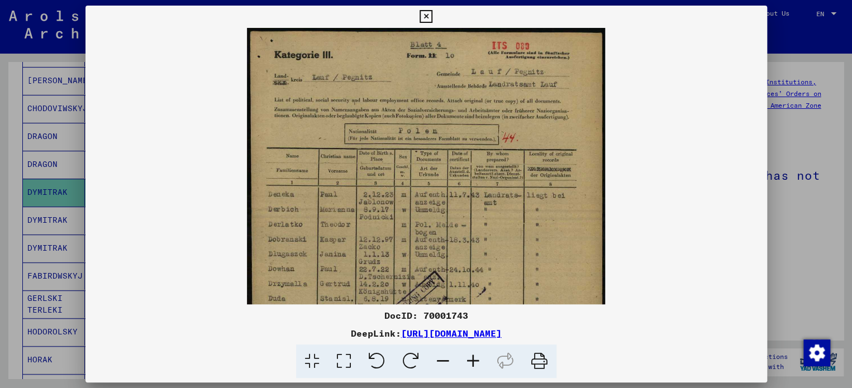
click at [473, 358] on icon at bounding box center [473, 362] width 30 height 34
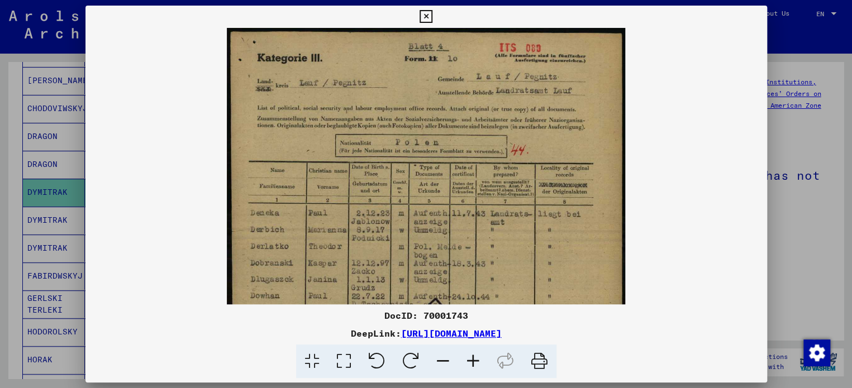
click at [473, 358] on icon at bounding box center [473, 362] width 30 height 34
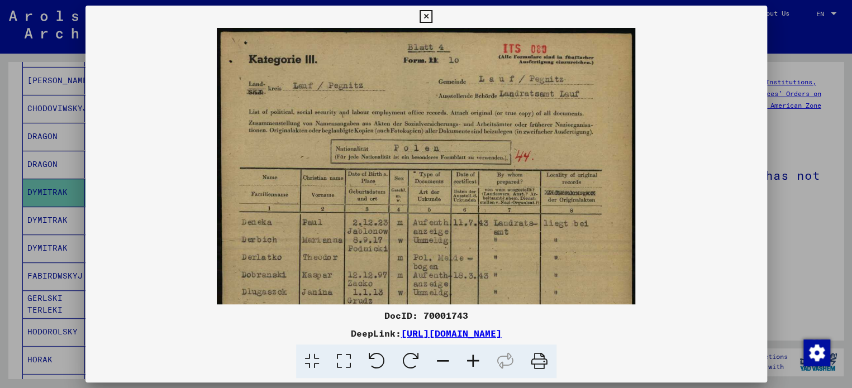
click at [473, 358] on icon at bounding box center [473, 362] width 30 height 34
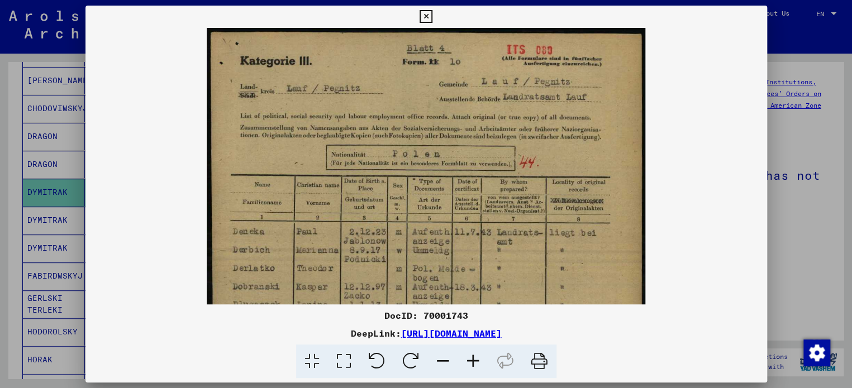
click at [473, 358] on icon at bounding box center [473, 362] width 30 height 34
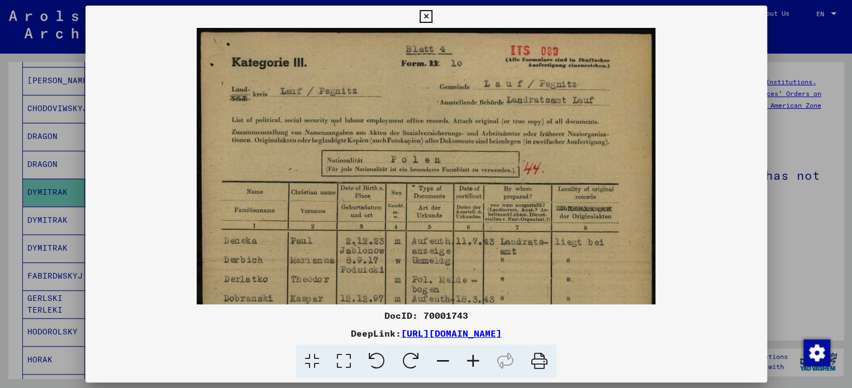
click at [473, 358] on icon at bounding box center [473, 362] width 30 height 34
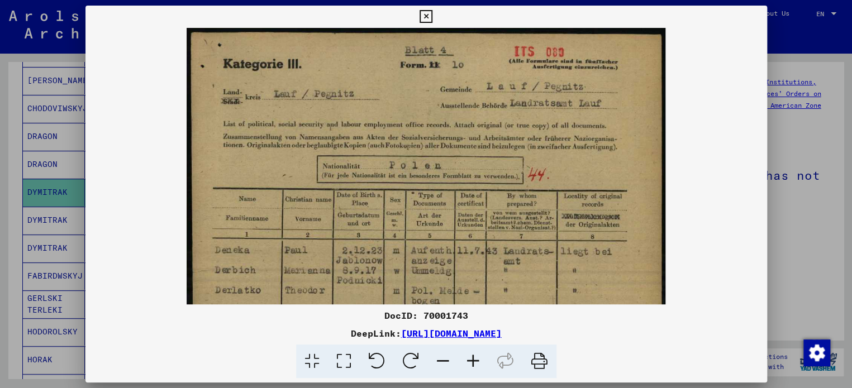
click at [473, 358] on icon at bounding box center [473, 362] width 30 height 34
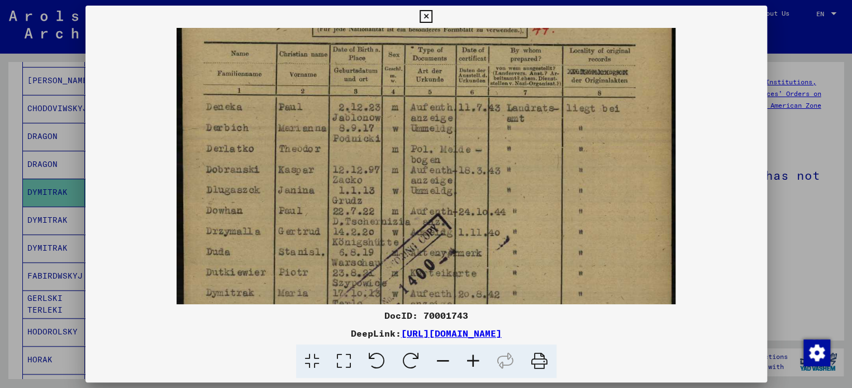
scroll to position [154, 0]
drag, startPoint x: 404, startPoint y: 211, endPoint x: 400, endPoint y: 58, distance: 153.8
click at [400, 58] on img at bounding box center [426, 222] width 499 height 696
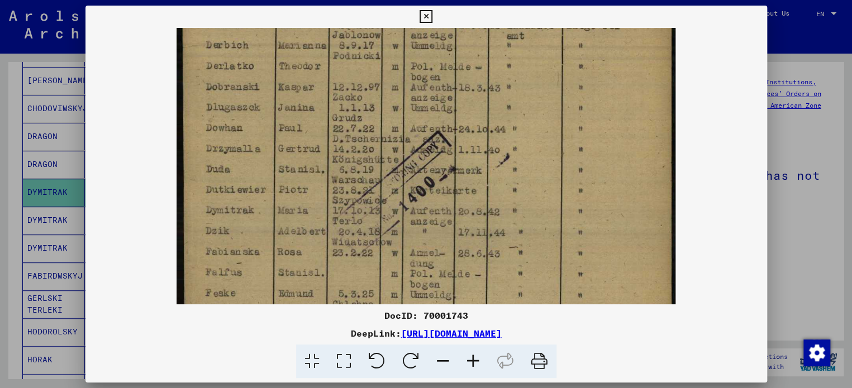
scroll to position [237, 0]
drag, startPoint x: 364, startPoint y: 251, endPoint x: 366, endPoint y: 167, distance: 83.8
click at [366, 167] on img at bounding box center [426, 139] width 499 height 696
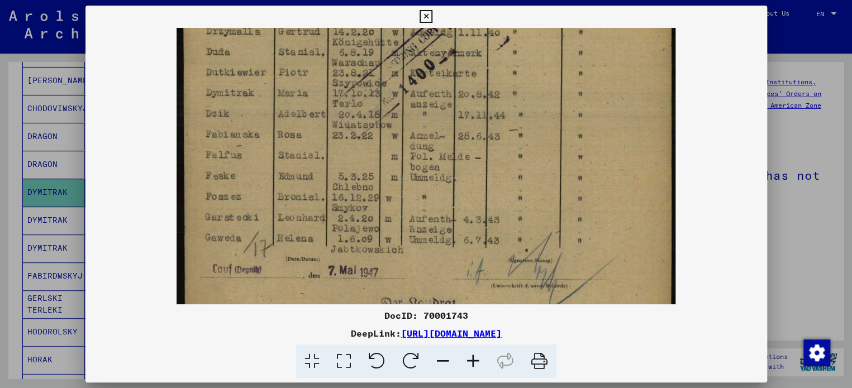
scroll to position [354, 0]
drag, startPoint x: 389, startPoint y: 271, endPoint x: 391, endPoint y: 157, distance: 114.0
click at [391, 157] on img at bounding box center [426, 22] width 499 height 696
click at [425, 12] on icon at bounding box center [426, 16] width 13 height 13
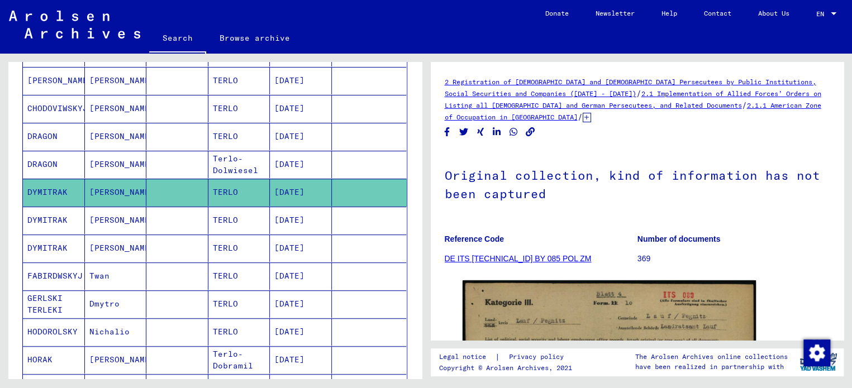
scroll to position [0, 0]
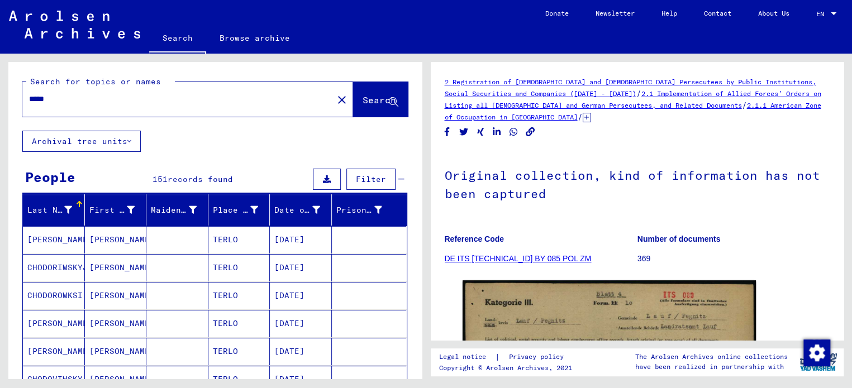
click at [61, 92] on div "*****" at bounding box center [174, 99] width 304 height 25
click at [56, 103] on input "*****" at bounding box center [177, 99] width 297 height 12
type input "*********"
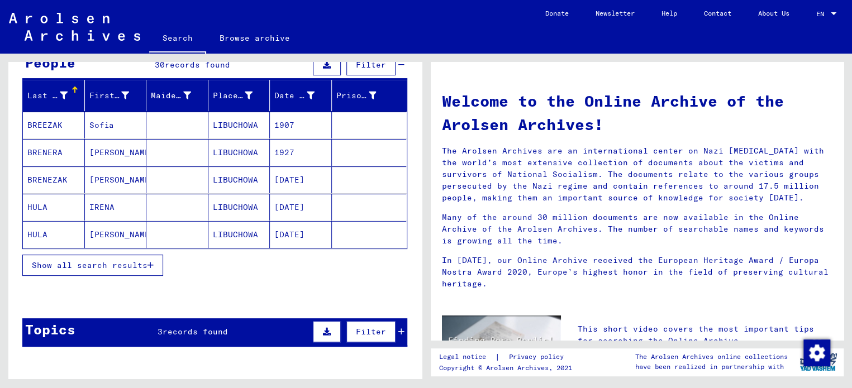
scroll to position [124, 0]
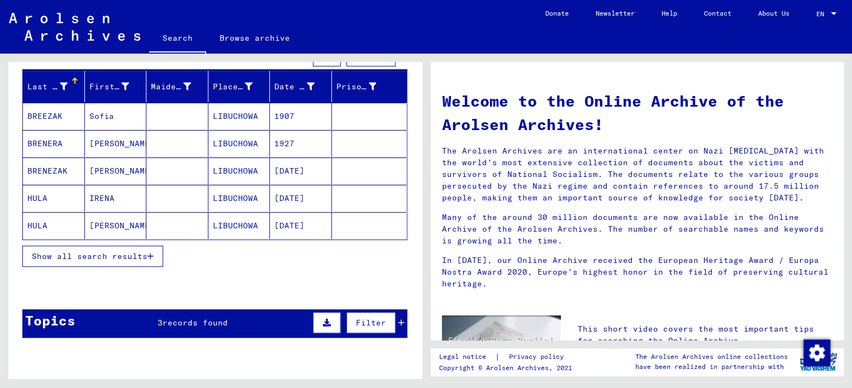
click at [124, 252] on span "Show all search results" at bounding box center [90, 256] width 116 height 10
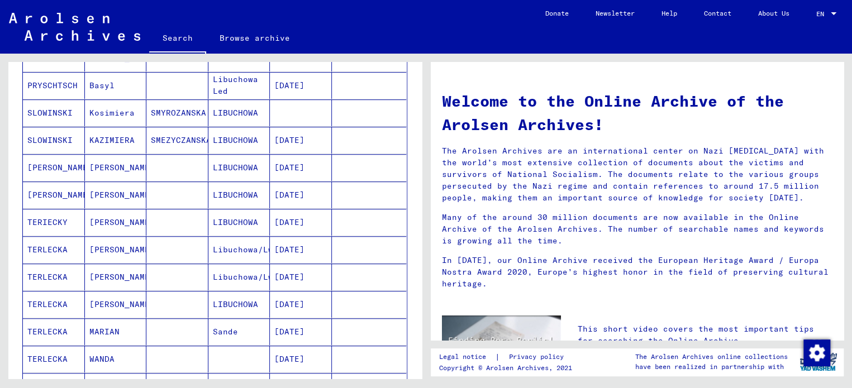
scroll to position [369, 0]
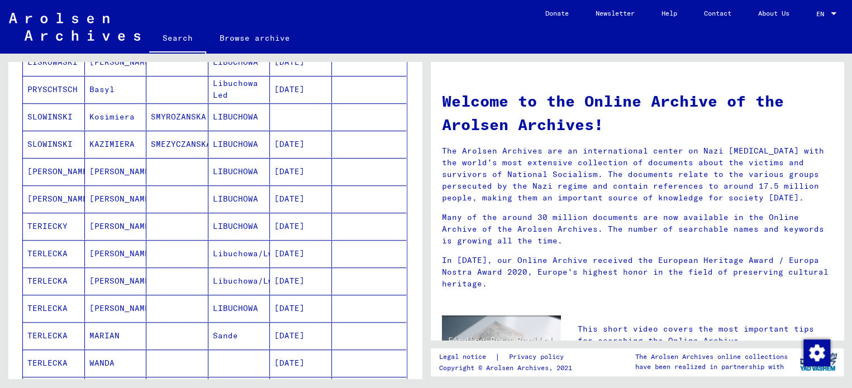
click at [66, 137] on mat-cell "SLOWINSKI" at bounding box center [54, 144] width 62 height 27
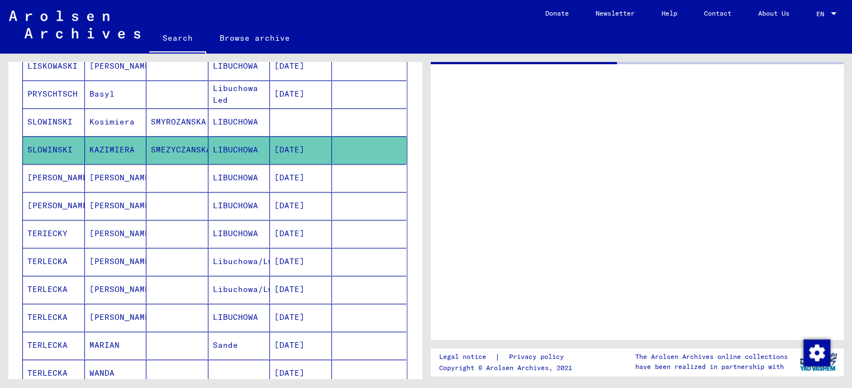
scroll to position [373, 0]
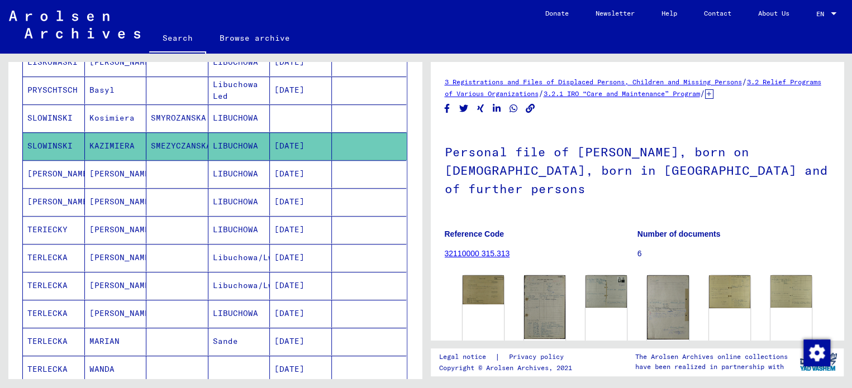
click at [54, 113] on mat-cell "SLOWINSKI" at bounding box center [54, 118] width 62 height 27
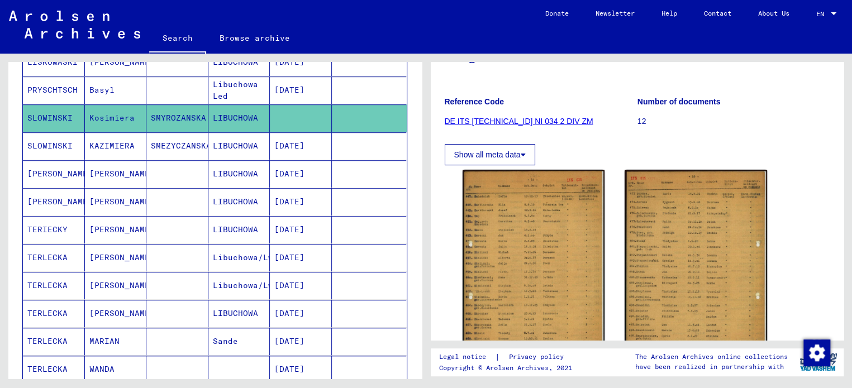
scroll to position [149, 0]
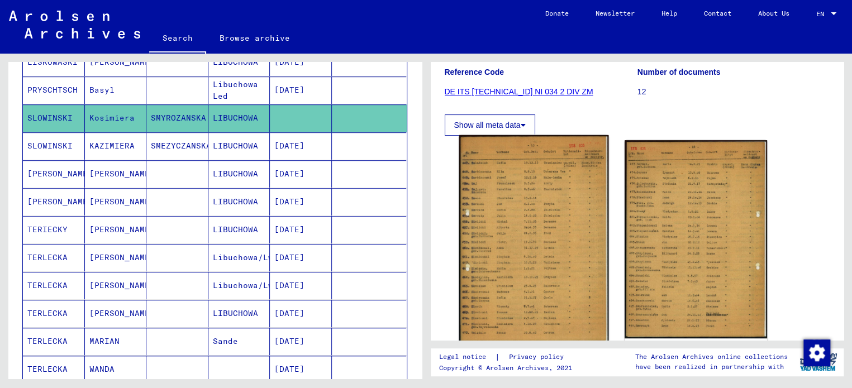
click at [529, 225] on img at bounding box center [533, 239] width 149 height 208
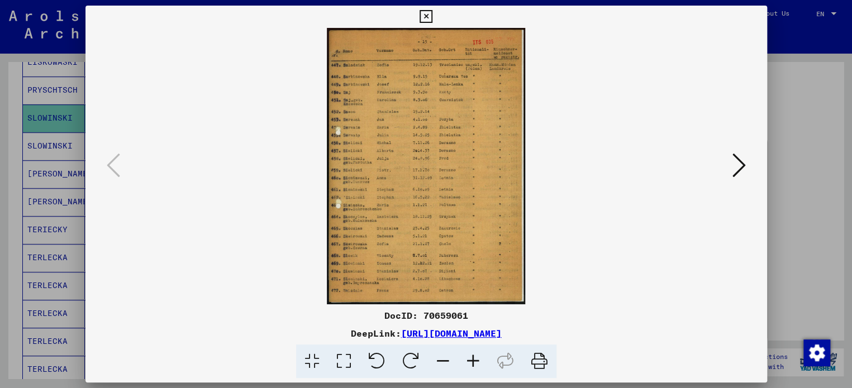
click at [472, 361] on icon at bounding box center [473, 362] width 30 height 34
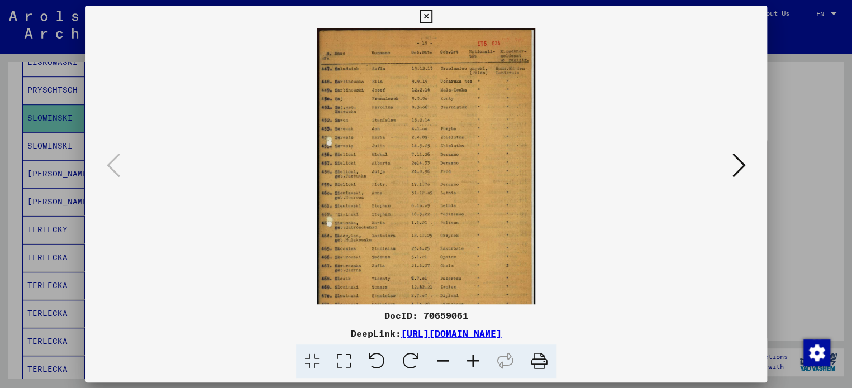
click at [472, 361] on icon at bounding box center [473, 362] width 30 height 34
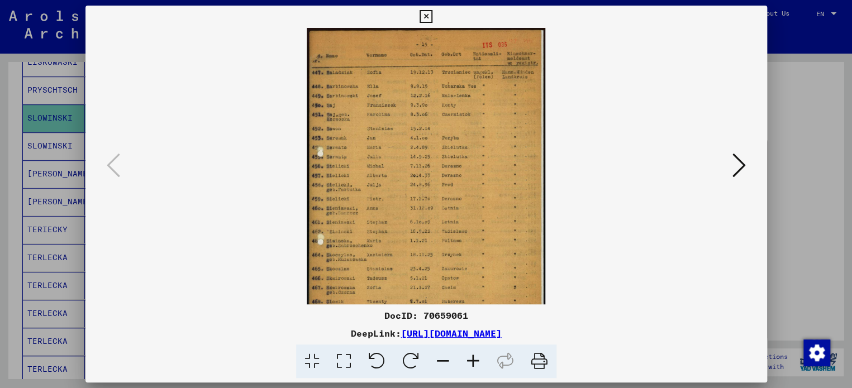
click at [472, 361] on icon at bounding box center [473, 362] width 30 height 34
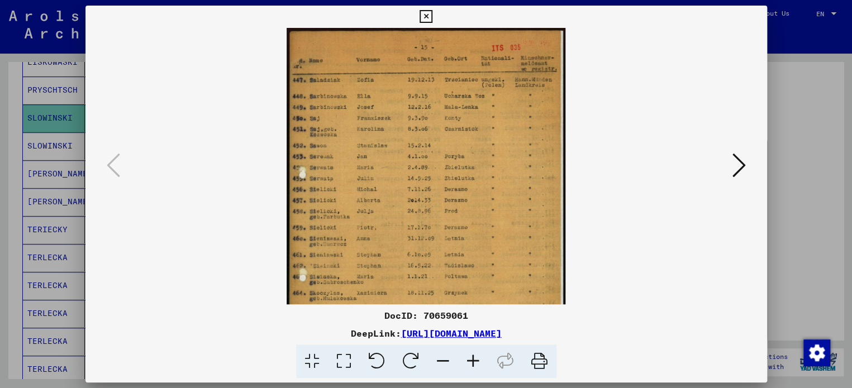
click at [472, 361] on icon at bounding box center [473, 362] width 30 height 34
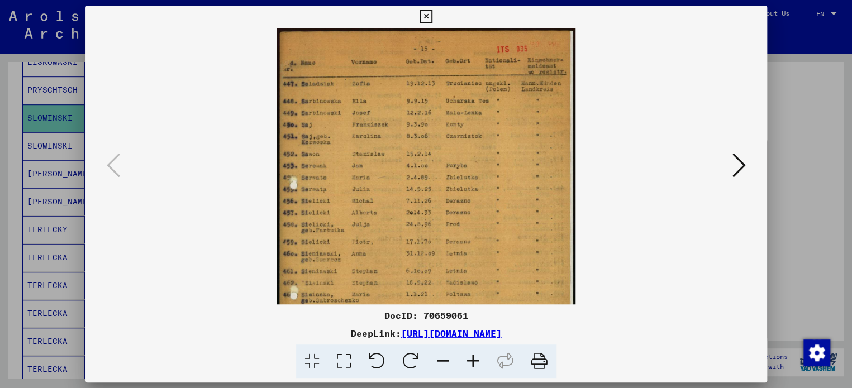
click at [472, 361] on icon at bounding box center [473, 362] width 30 height 34
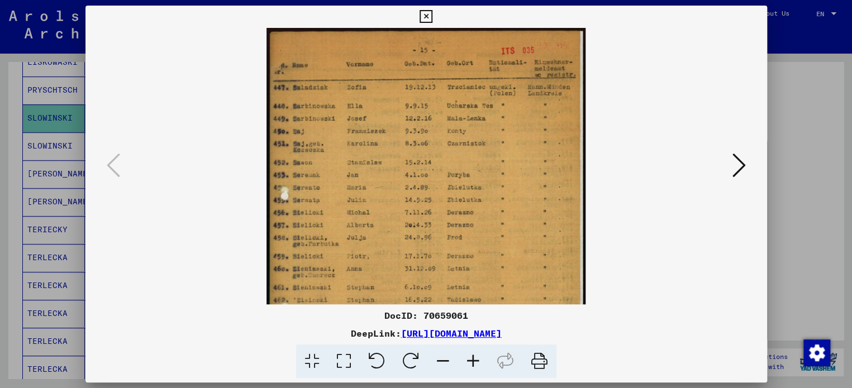
click at [472, 361] on icon at bounding box center [473, 362] width 30 height 34
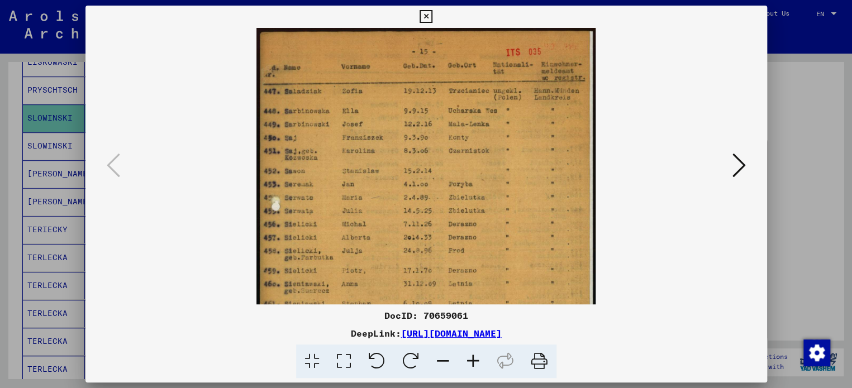
click at [472, 361] on icon at bounding box center [473, 362] width 30 height 34
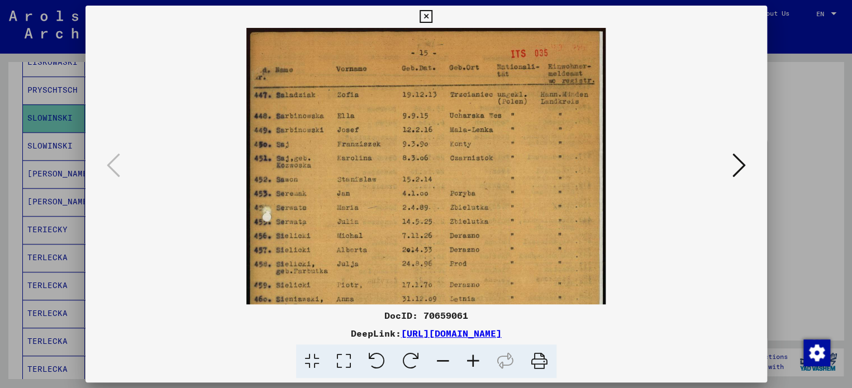
click at [472, 361] on icon at bounding box center [473, 362] width 30 height 34
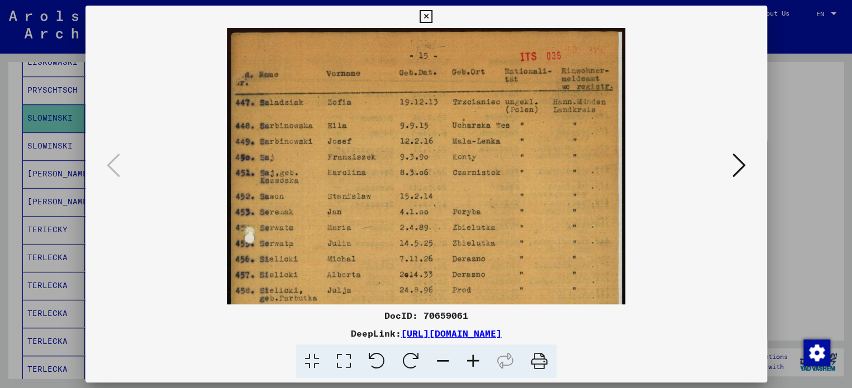
click at [472, 361] on icon at bounding box center [473, 362] width 30 height 34
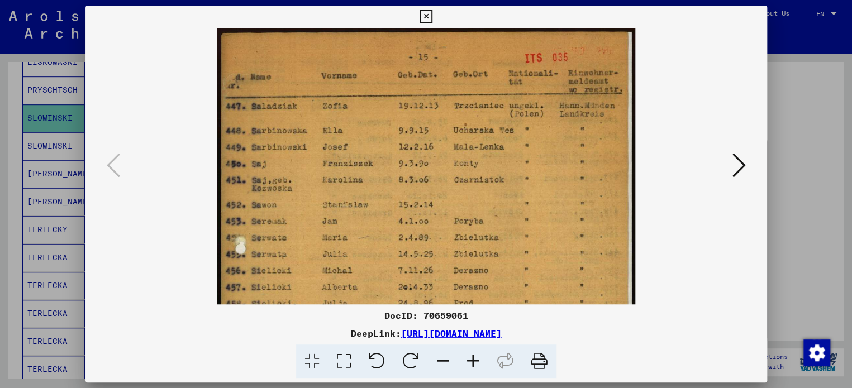
click at [472, 361] on icon at bounding box center [473, 362] width 30 height 34
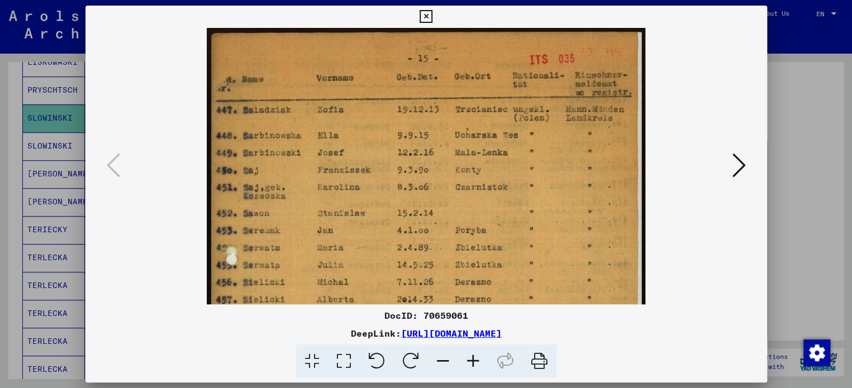
click at [472, 361] on icon at bounding box center [473, 362] width 30 height 34
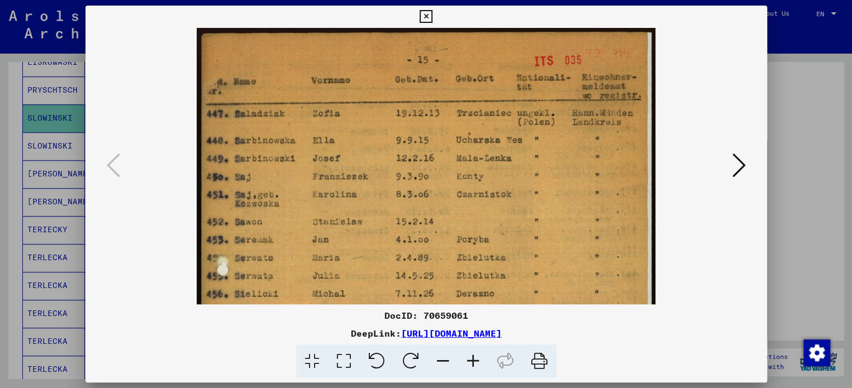
click at [472, 361] on icon at bounding box center [473, 362] width 30 height 34
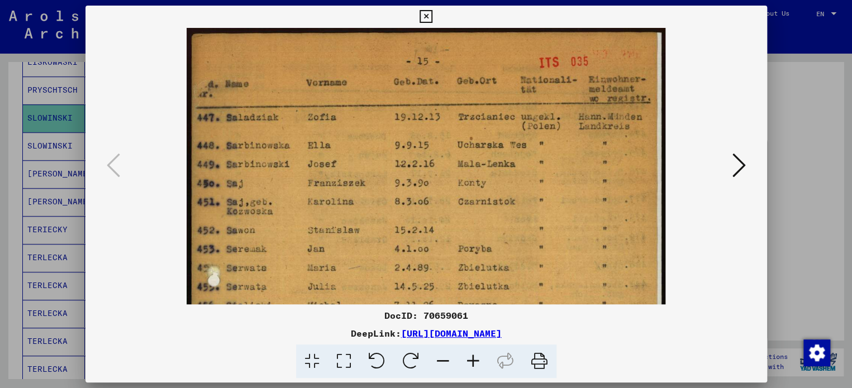
click at [472, 361] on icon at bounding box center [473, 362] width 30 height 34
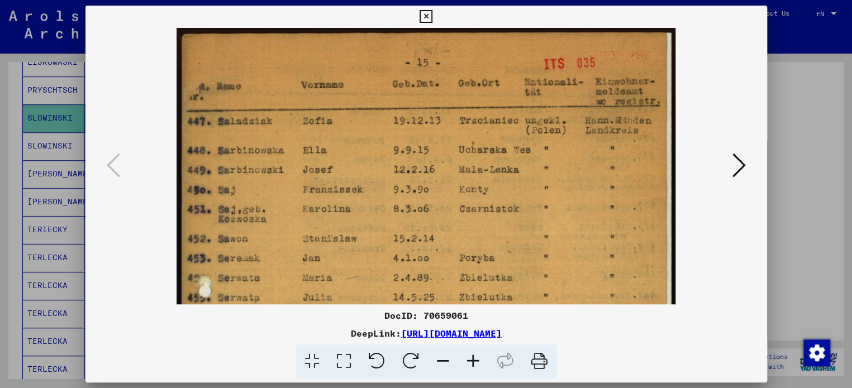
click at [472, 361] on icon at bounding box center [473, 362] width 30 height 34
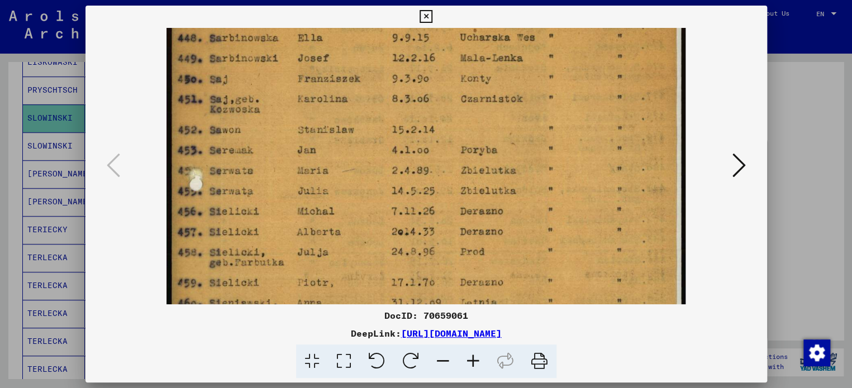
drag, startPoint x: 479, startPoint y: 263, endPoint x: 472, endPoint y: 145, distance: 117.6
click at [472, 145] on img at bounding box center [426, 273] width 519 height 724
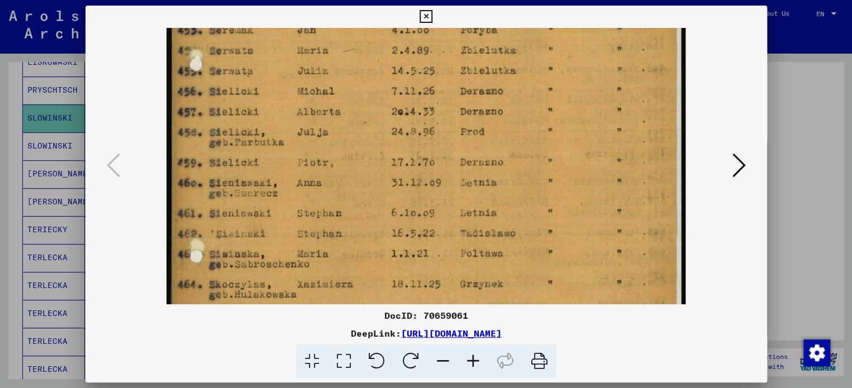
scroll to position [243, 0]
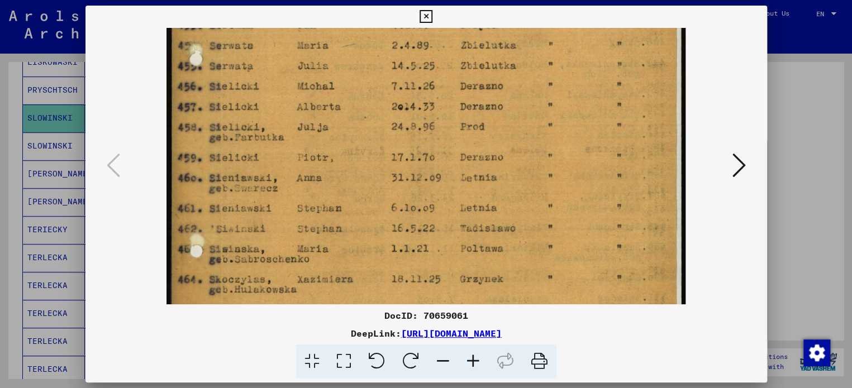
drag, startPoint x: 496, startPoint y: 263, endPoint x: 488, endPoint y: 142, distance: 120.9
click at [488, 142] on img at bounding box center [426, 147] width 519 height 724
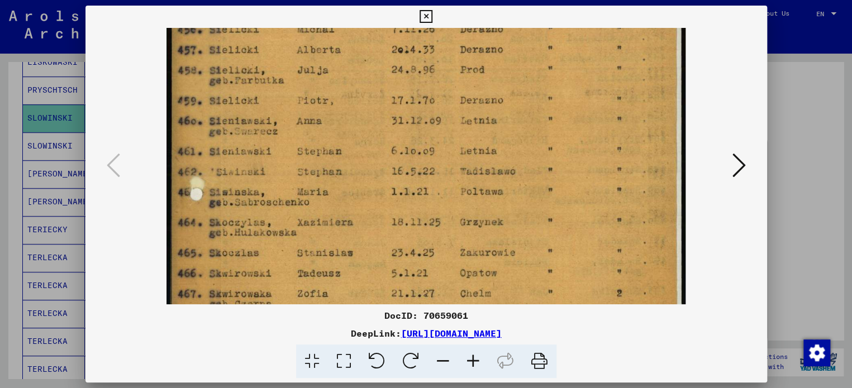
drag, startPoint x: 515, startPoint y: 274, endPoint x: 511, endPoint y: 219, distance: 56.0
click at [511, 219] on img at bounding box center [426, 90] width 519 height 724
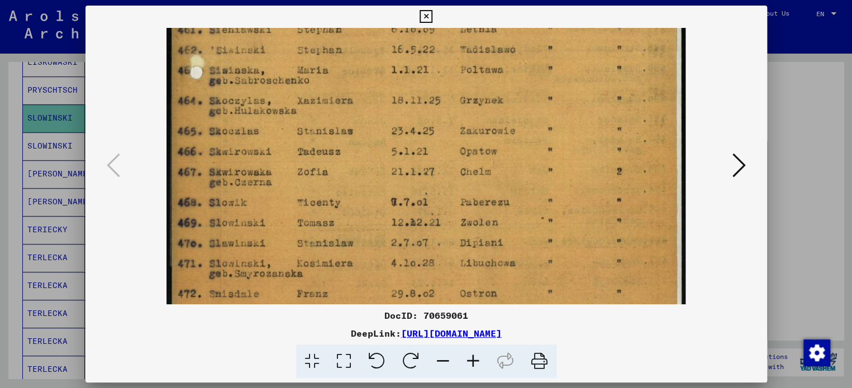
scroll to position [425, 0]
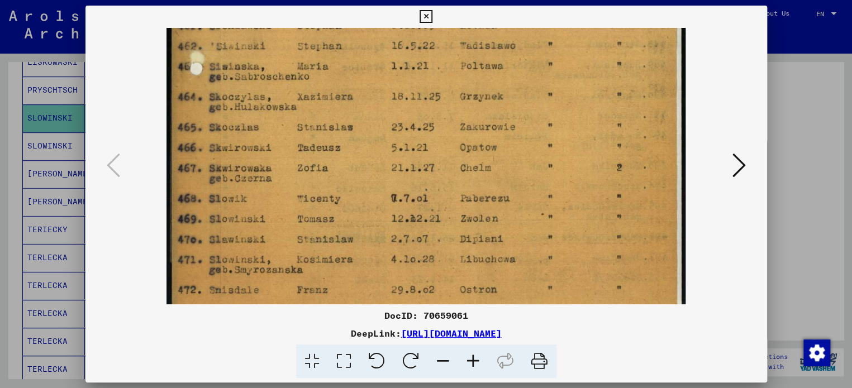
drag, startPoint x: 488, startPoint y: 285, endPoint x: 486, endPoint y: 159, distance: 125.8
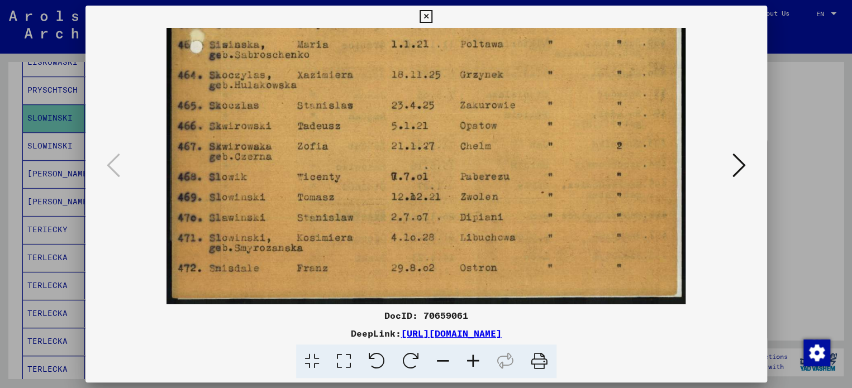
drag, startPoint x: 444, startPoint y: 247, endPoint x: 462, endPoint y: 115, distance: 133.2
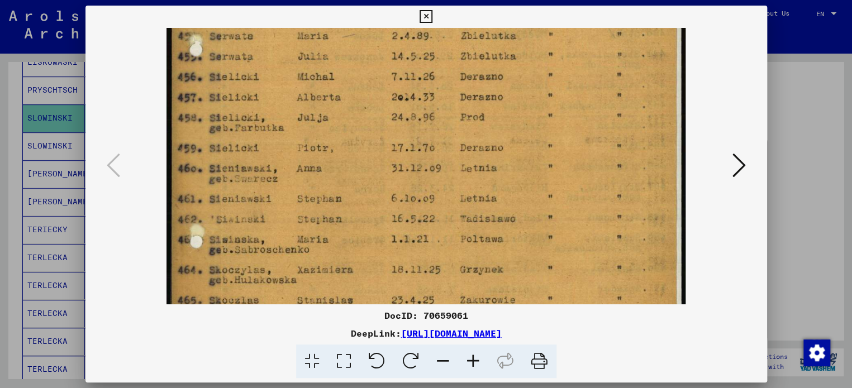
drag, startPoint x: 474, startPoint y: 117, endPoint x: 532, endPoint y: 320, distance: 211.0
click at [532, 320] on div "DocID: 70659061 DeepLink: [URL][DOMAIN_NAME]" at bounding box center [427, 192] width 682 height 373
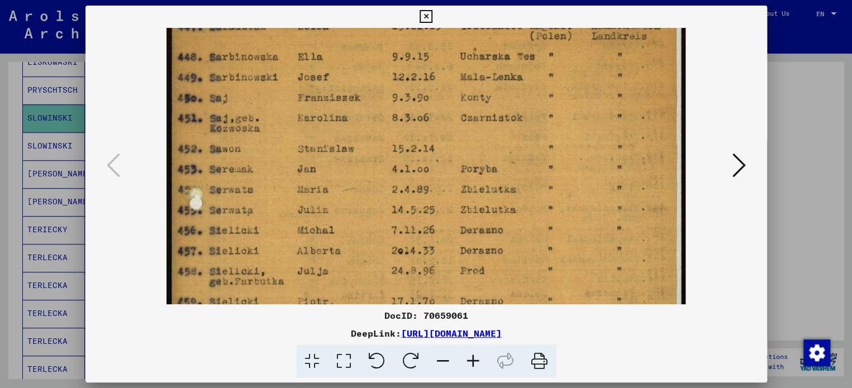
drag, startPoint x: 490, startPoint y: 158, endPoint x: 542, endPoint y: 335, distance: 183.9
click at [542, 335] on div "DocID: 70659061 DeepLink: [URL][DOMAIN_NAME]" at bounding box center [427, 192] width 682 height 373
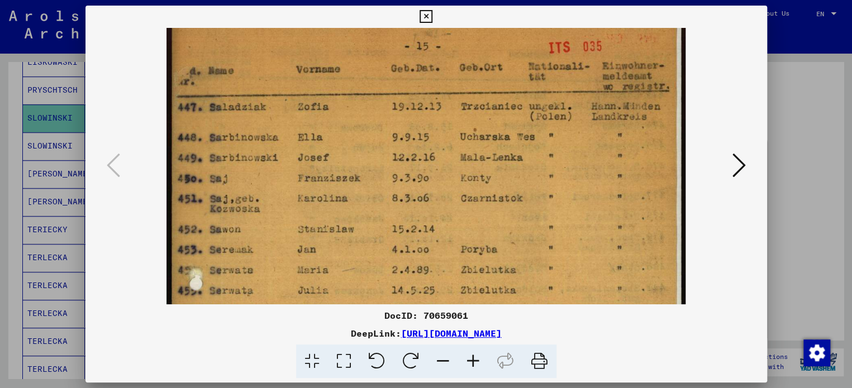
click at [733, 167] on icon at bounding box center [739, 165] width 13 height 27
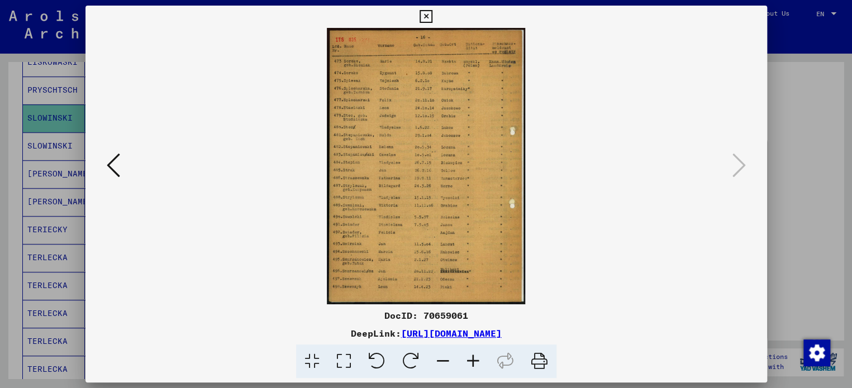
click at [477, 359] on icon at bounding box center [473, 362] width 30 height 34
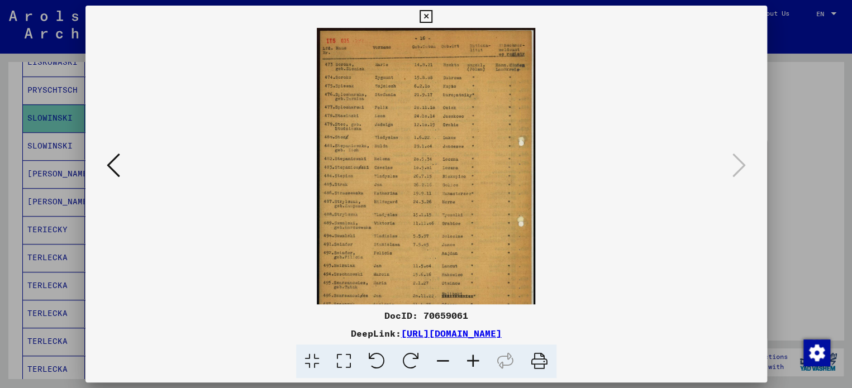
click at [477, 359] on icon at bounding box center [473, 362] width 30 height 34
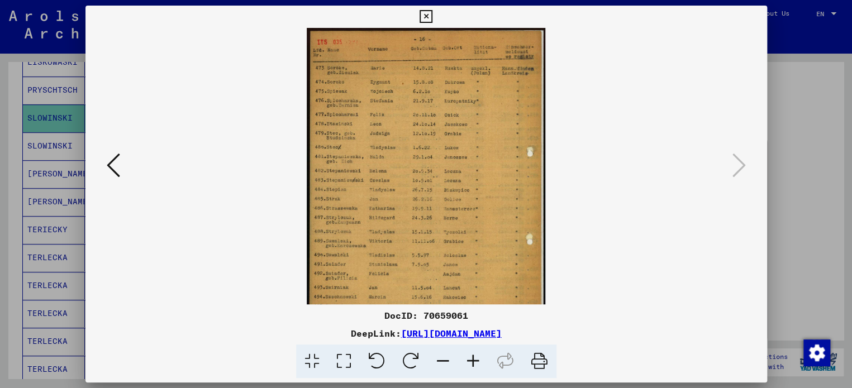
click at [477, 359] on icon at bounding box center [473, 362] width 30 height 34
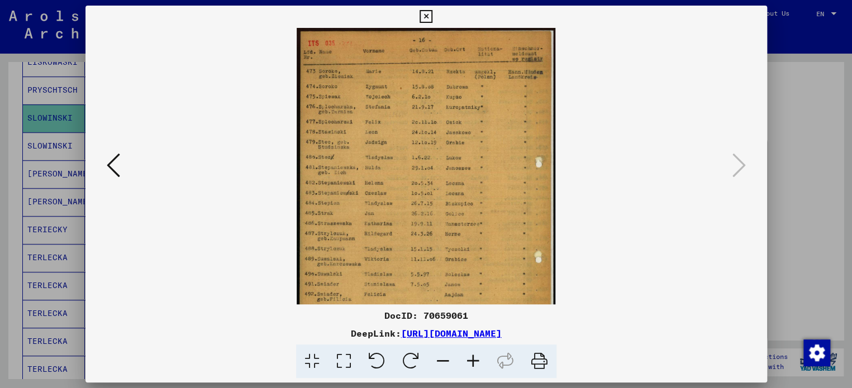
click at [477, 359] on icon at bounding box center [473, 362] width 30 height 34
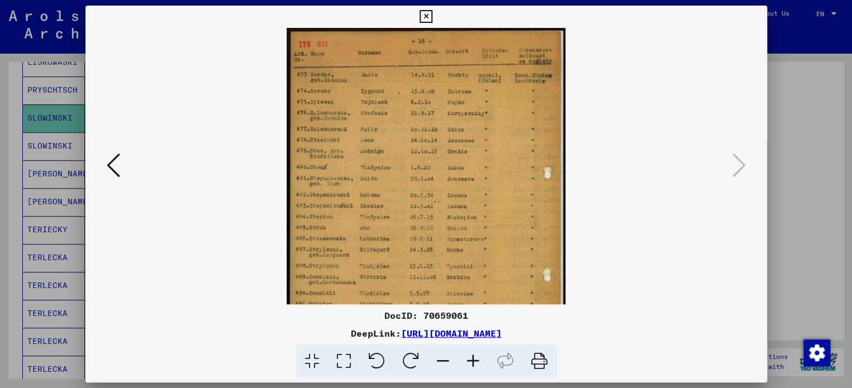
click at [477, 359] on icon at bounding box center [473, 362] width 30 height 34
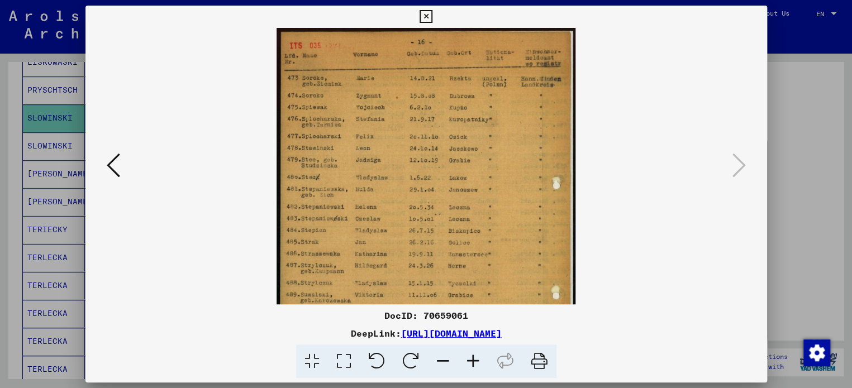
click at [477, 359] on icon at bounding box center [473, 362] width 30 height 34
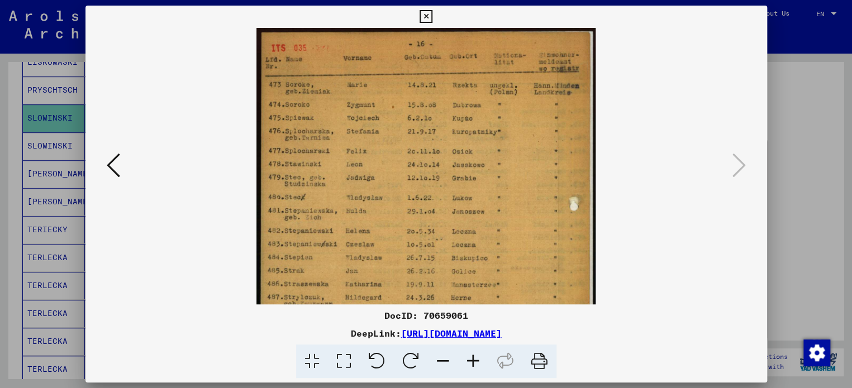
click at [477, 359] on icon at bounding box center [473, 362] width 30 height 34
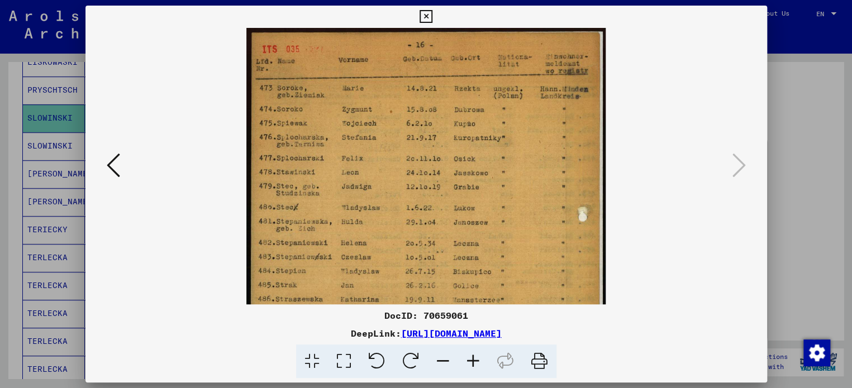
click at [477, 359] on icon at bounding box center [473, 362] width 30 height 34
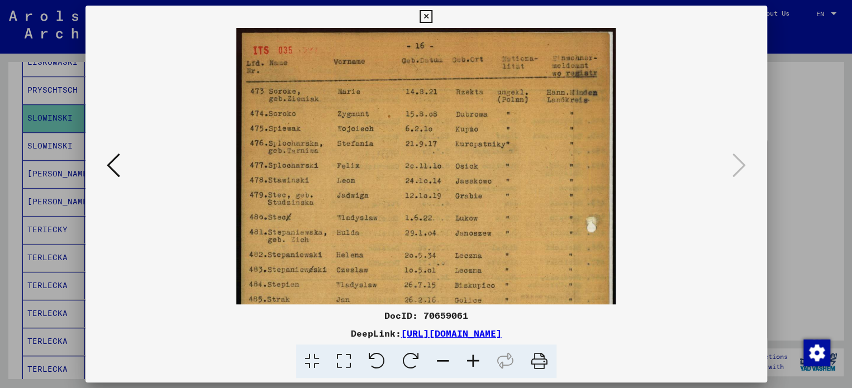
click at [477, 359] on icon at bounding box center [473, 362] width 30 height 34
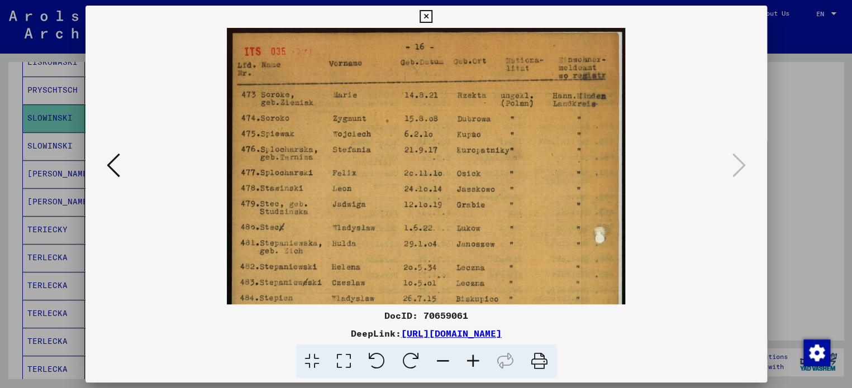
click at [477, 359] on icon at bounding box center [473, 362] width 30 height 34
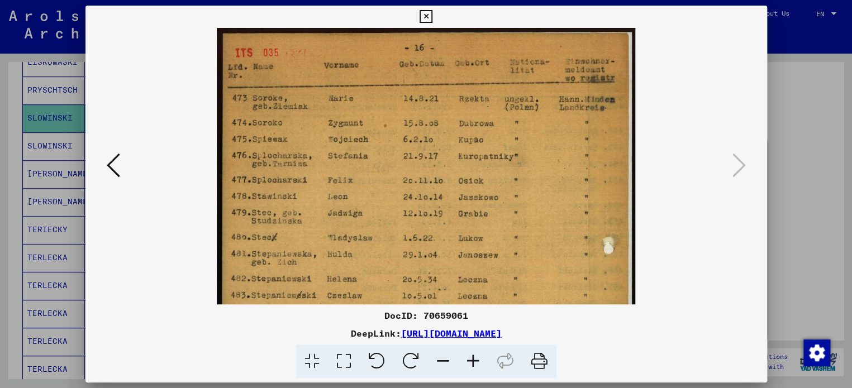
click at [477, 359] on icon at bounding box center [473, 362] width 30 height 34
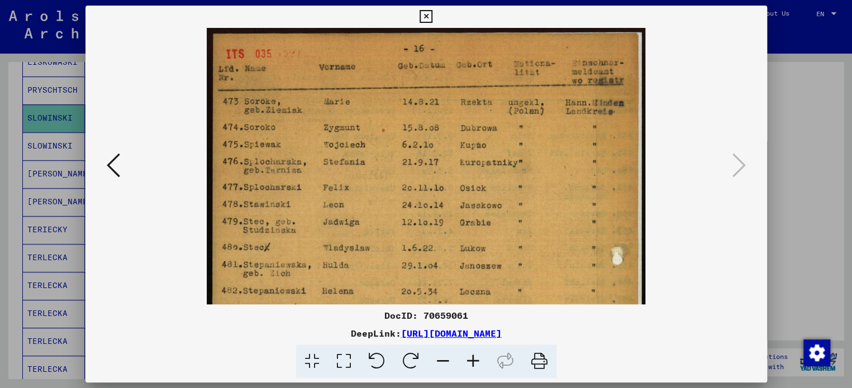
click at [477, 359] on icon at bounding box center [473, 362] width 30 height 34
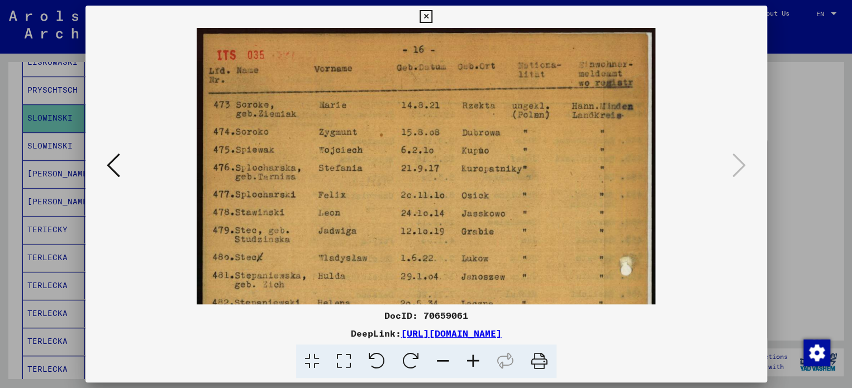
click at [477, 359] on icon at bounding box center [473, 362] width 30 height 34
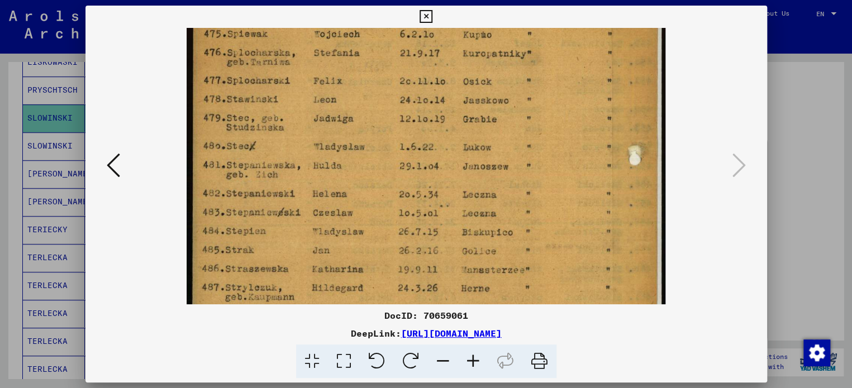
drag, startPoint x: 435, startPoint y: 235, endPoint x: 402, endPoint y: 110, distance: 128.9
click at [402, 110] on img at bounding box center [426, 241] width 479 height 668
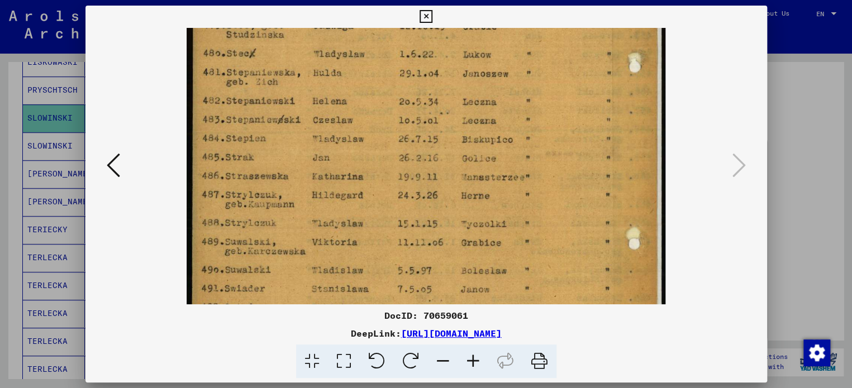
drag, startPoint x: 427, startPoint y: 247, endPoint x: 411, endPoint y: 161, distance: 87.5
click at [411, 161] on img at bounding box center [426, 148] width 479 height 668
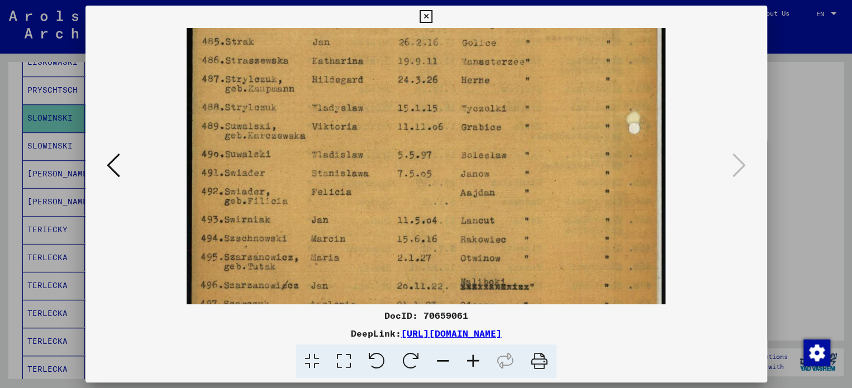
drag, startPoint x: 435, startPoint y: 272, endPoint x: 421, endPoint y: 157, distance: 116.0
click at [421, 159] on img at bounding box center [426, 32] width 479 height 668
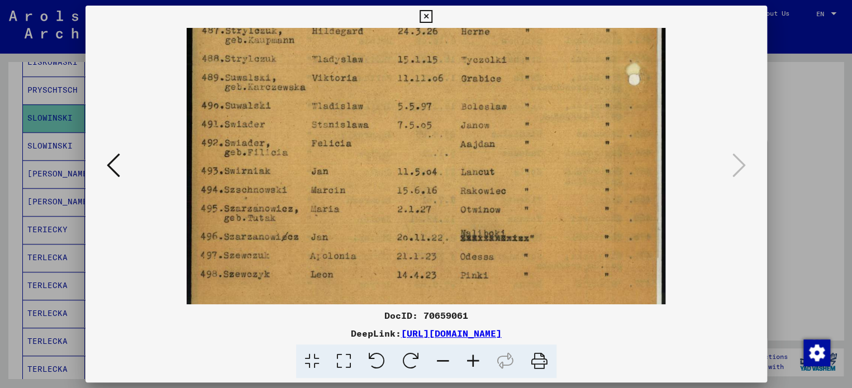
scroll to position [391, 0]
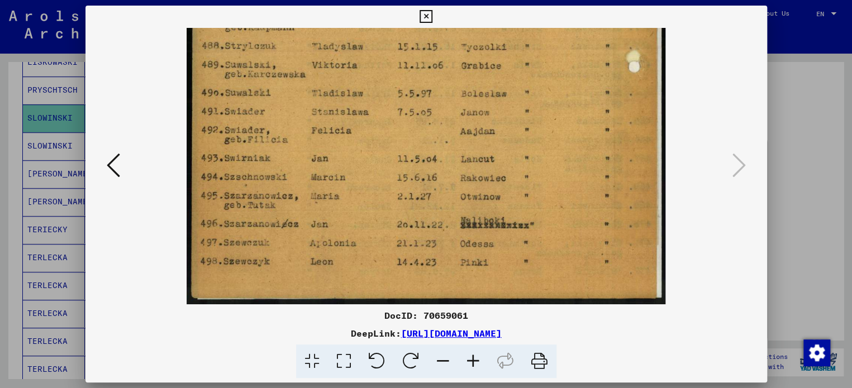
drag, startPoint x: 430, startPoint y: 262, endPoint x: 429, endPoint y: 142, distance: 120.2
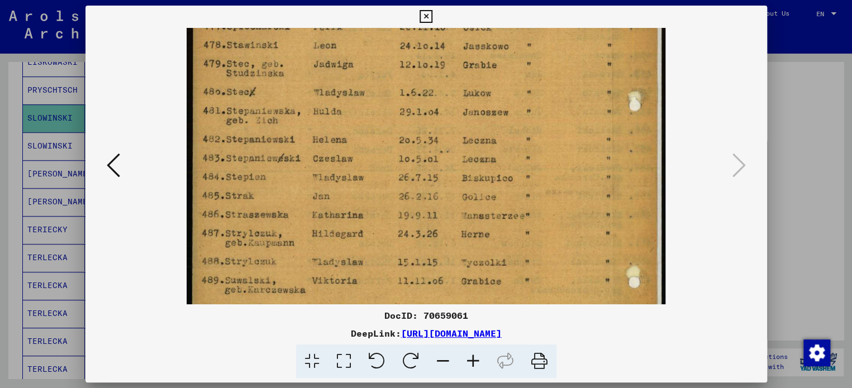
scroll to position [168, 0]
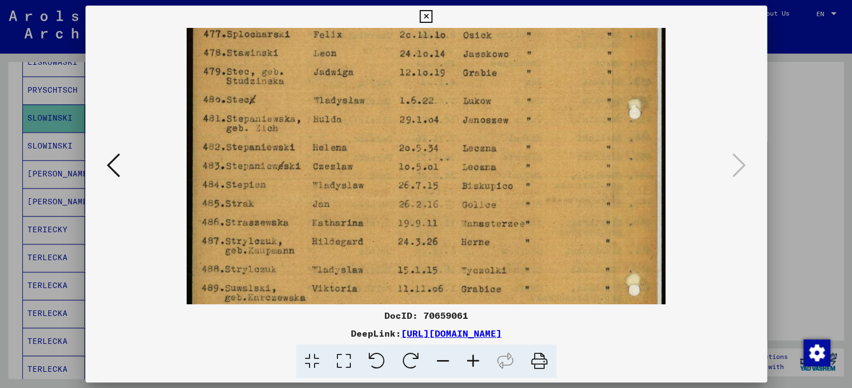
drag, startPoint x: 309, startPoint y: 88, endPoint x: 344, endPoint y: 311, distance: 225.7
click at [344, 311] on div "DocID: 70659061 DeepLink: [URL][DOMAIN_NAME]" at bounding box center [427, 192] width 682 height 373
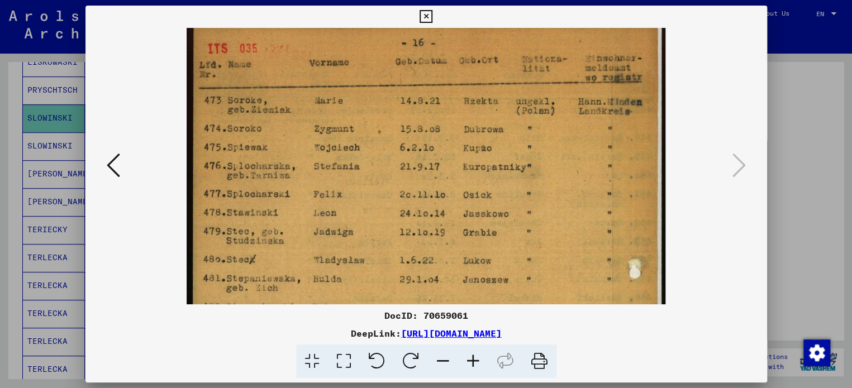
scroll to position [1, 0]
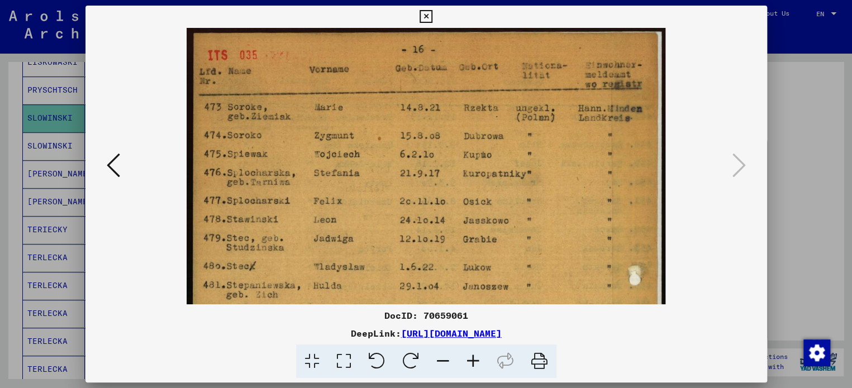
drag, startPoint x: 308, startPoint y: 104, endPoint x: 341, endPoint y: 271, distance: 170.4
click at [341, 271] on img at bounding box center [426, 361] width 479 height 668
click at [111, 164] on icon at bounding box center [113, 165] width 13 height 27
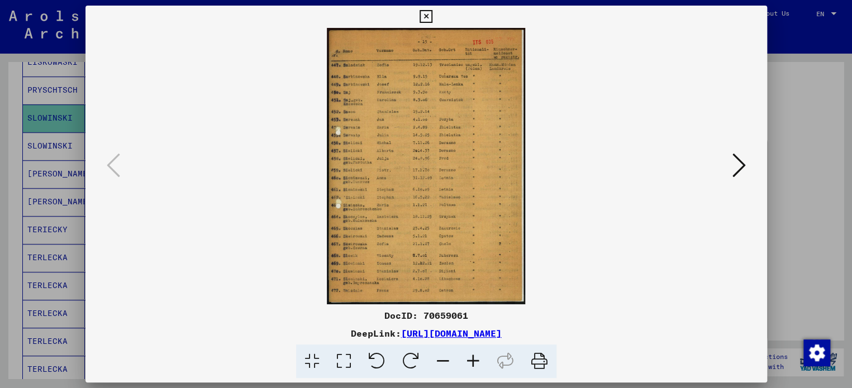
click at [478, 366] on icon at bounding box center [473, 362] width 30 height 34
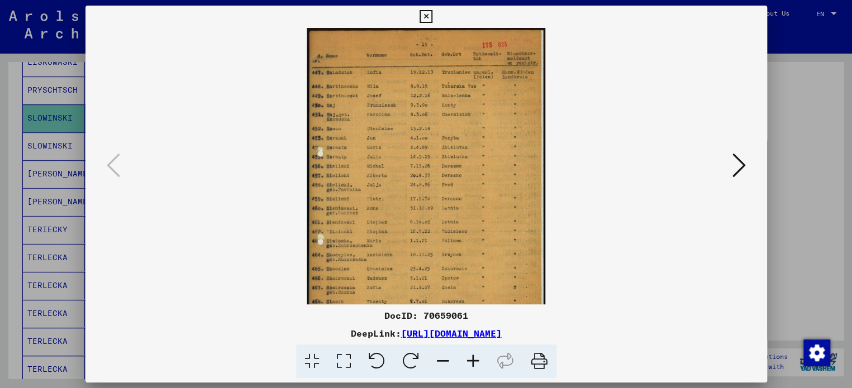
click at [478, 366] on icon at bounding box center [473, 362] width 30 height 34
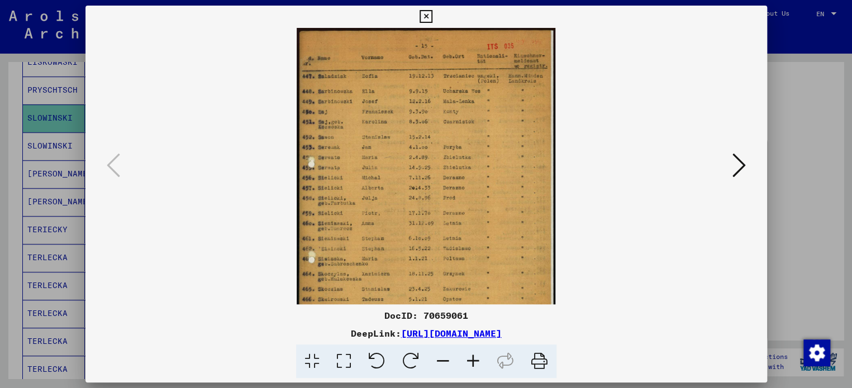
click at [478, 366] on icon at bounding box center [473, 362] width 30 height 34
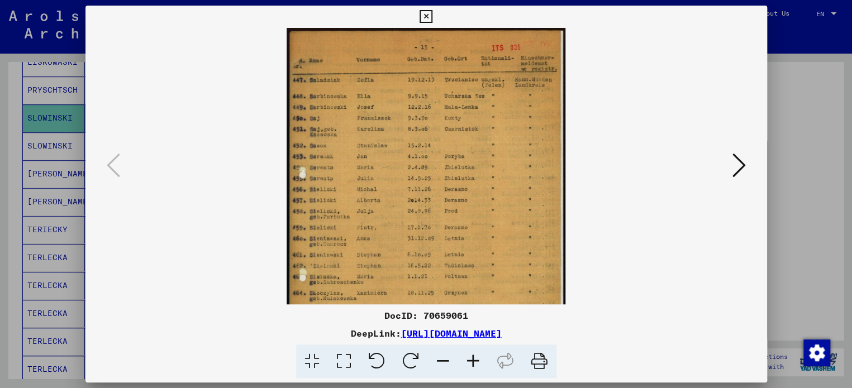
click at [478, 366] on icon at bounding box center [473, 362] width 30 height 34
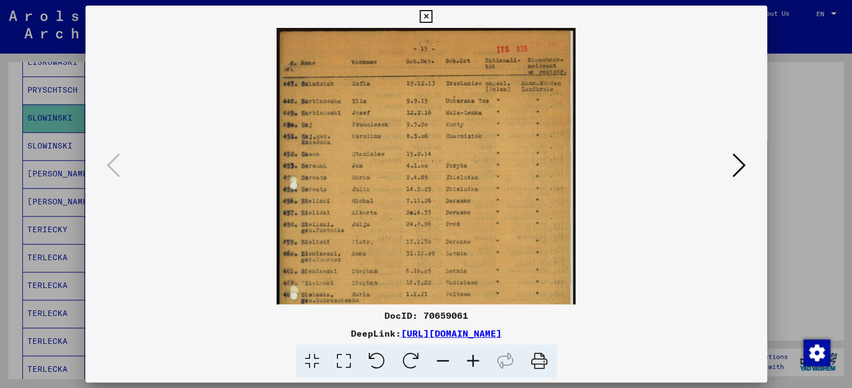
click at [478, 366] on icon at bounding box center [473, 362] width 30 height 34
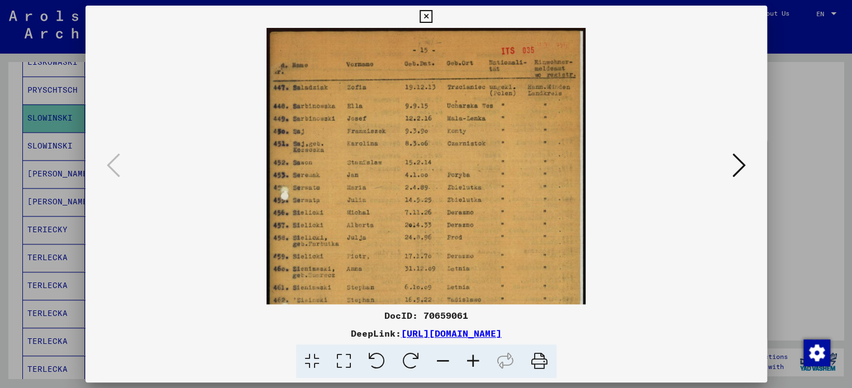
click at [478, 366] on icon at bounding box center [473, 362] width 30 height 34
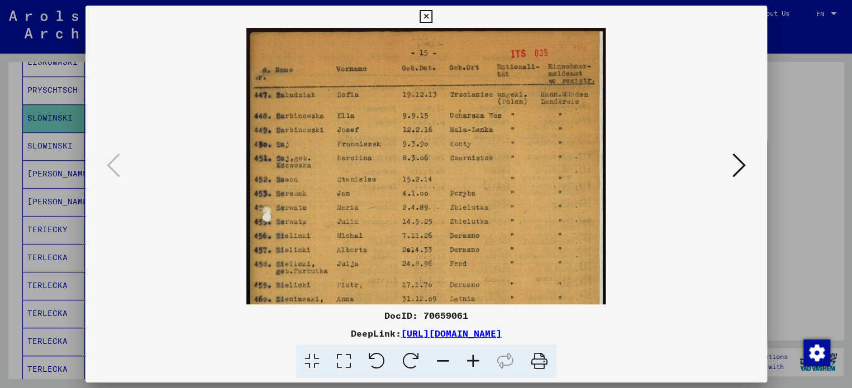
click at [478, 366] on icon at bounding box center [473, 362] width 30 height 34
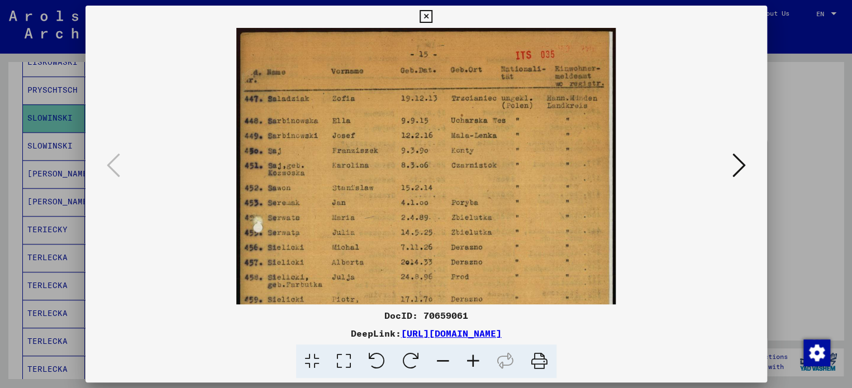
click at [478, 366] on icon at bounding box center [473, 362] width 30 height 34
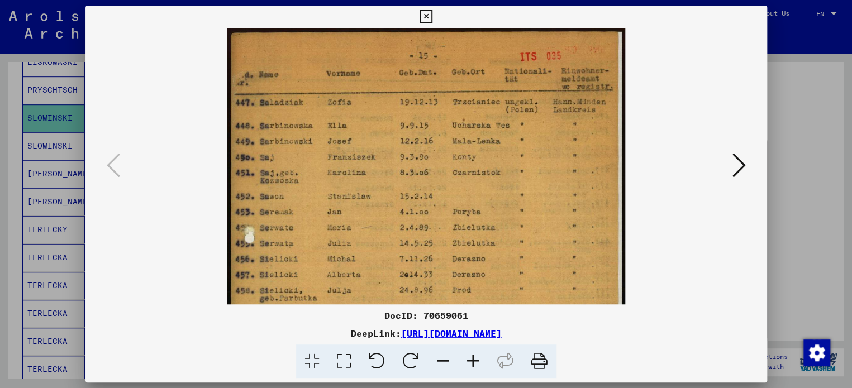
click at [478, 366] on icon at bounding box center [473, 362] width 30 height 34
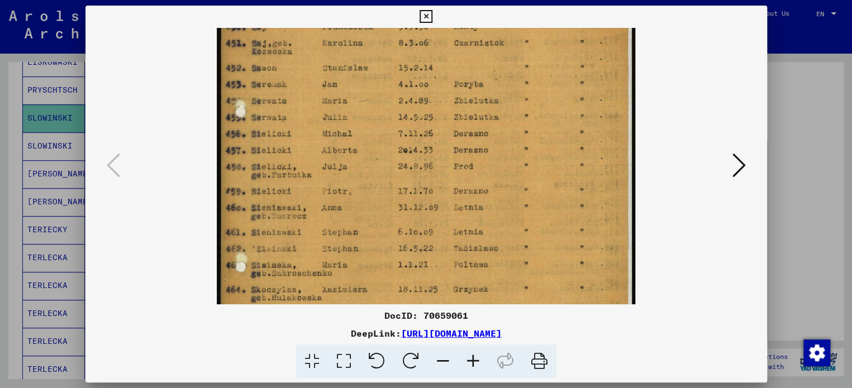
scroll to position [141, 0]
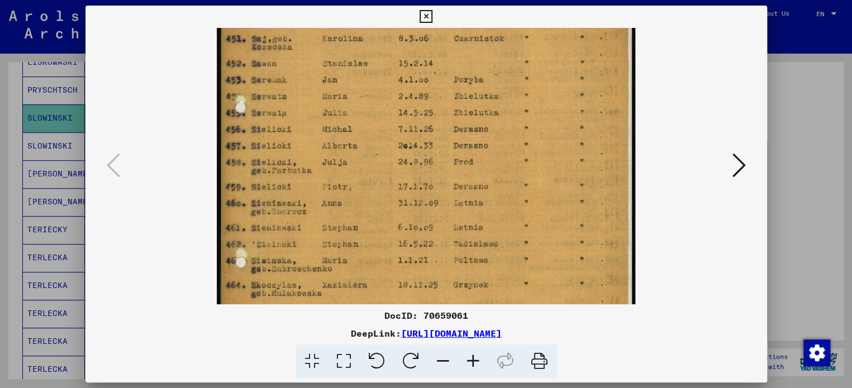
drag, startPoint x: 364, startPoint y: 162, endPoint x: 365, endPoint y: 94, distance: 67.6
click at [365, 94] on img at bounding box center [426, 179] width 419 height 584
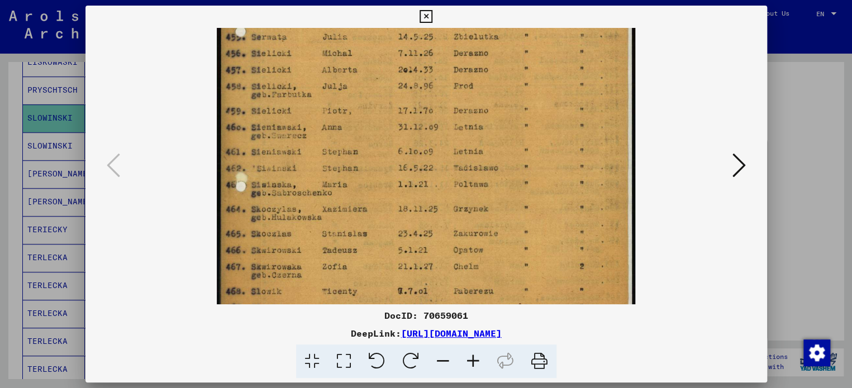
drag, startPoint x: 395, startPoint y: 268, endPoint x: 383, endPoint y: 192, distance: 76.4
click at [383, 192] on img at bounding box center [426, 103] width 419 height 584
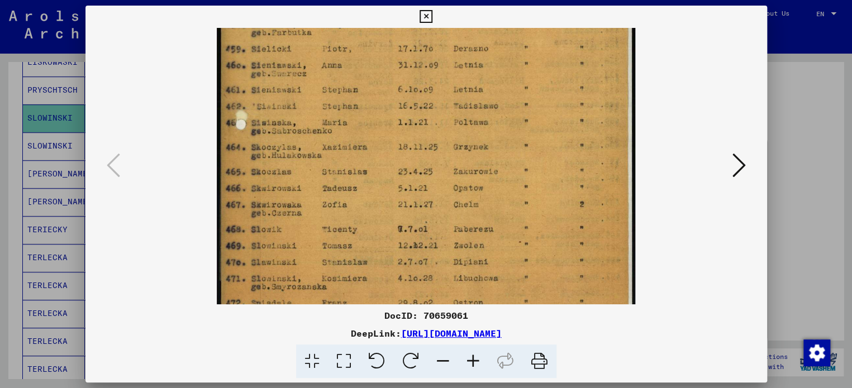
scroll to position [284, 0]
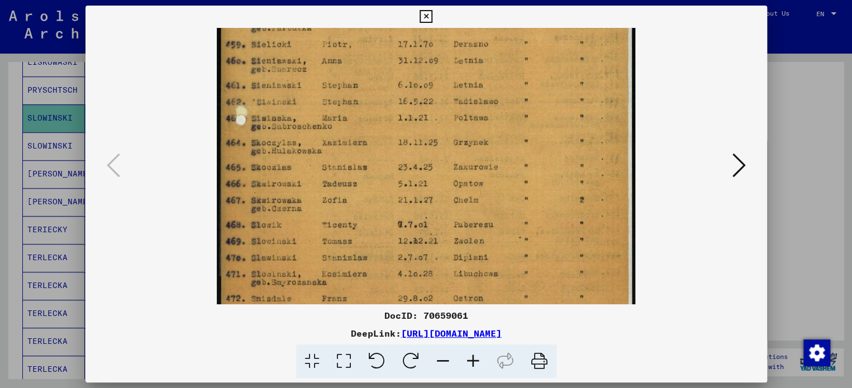
drag, startPoint x: 357, startPoint y: 287, endPoint x: 356, endPoint y: 222, distance: 64.8
click at [356, 222] on img at bounding box center [426, 36] width 419 height 584
click at [468, 362] on icon at bounding box center [473, 362] width 30 height 34
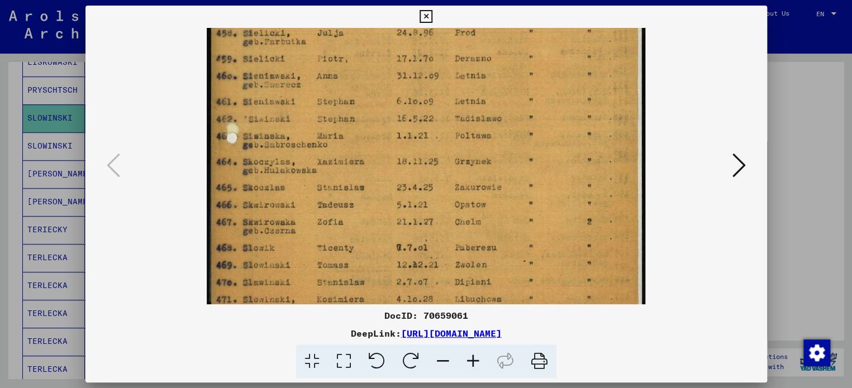
click at [468, 362] on icon at bounding box center [473, 362] width 30 height 34
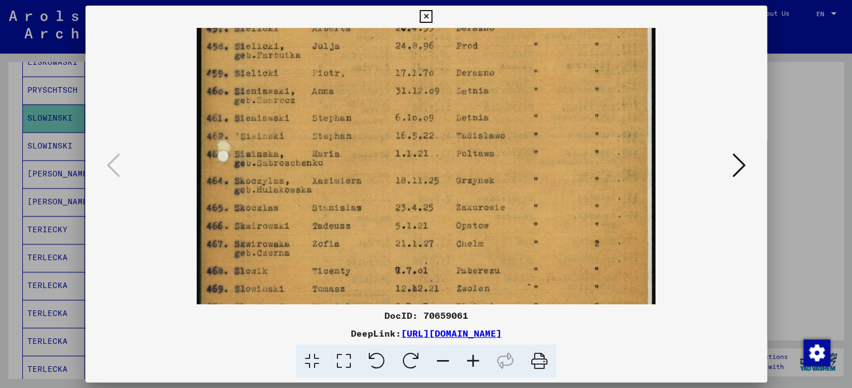
click at [468, 362] on icon at bounding box center [473, 362] width 30 height 34
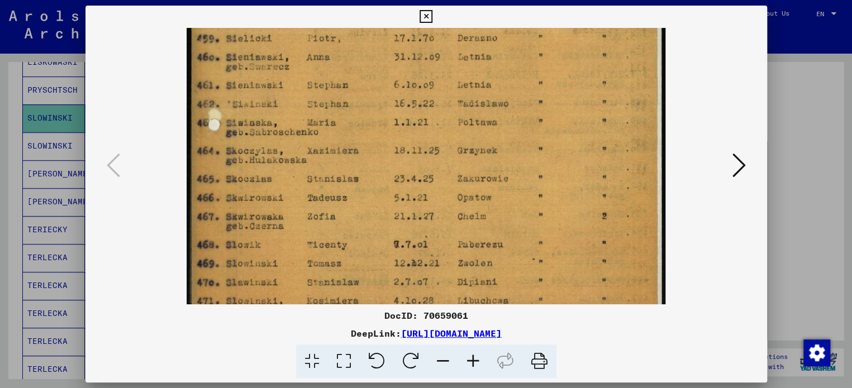
scroll to position [335, 0]
drag, startPoint x: 354, startPoint y: 262, endPoint x: 446, endPoint y: 213, distance: 103.8
click at [446, 213] on img at bounding box center [426, 27] width 479 height 668
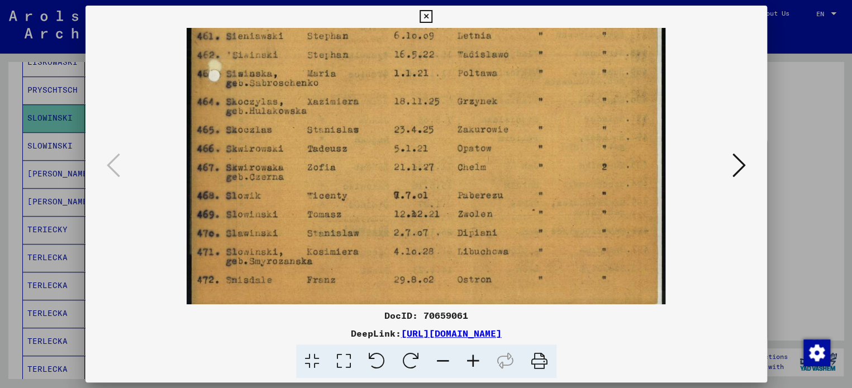
scroll to position [382, 0]
drag, startPoint x: 390, startPoint y: 288, endPoint x: 394, endPoint y: 242, distance: 46.6
click at [426, 12] on icon at bounding box center [426, 16] width 13 height 13
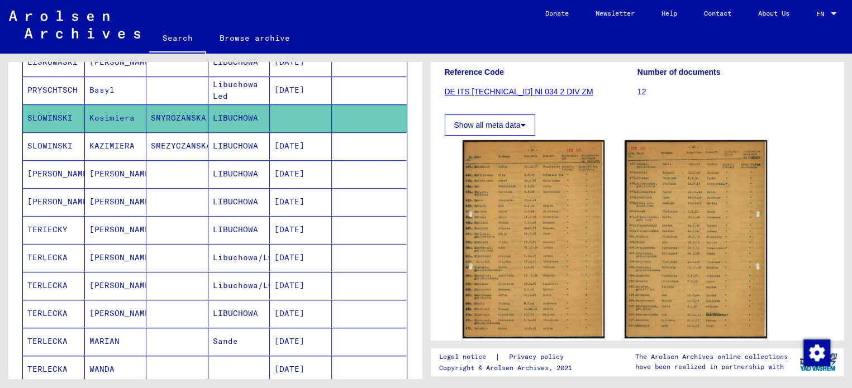
click at [404, 306] on div "Last Name First Name Maiden Name Place of Birth Date of Birth Prisoner # BREEZA…" at bounding box center [215, 223] width 414 height 804
